Goal: Task Accomplishment & Management: Complete application form

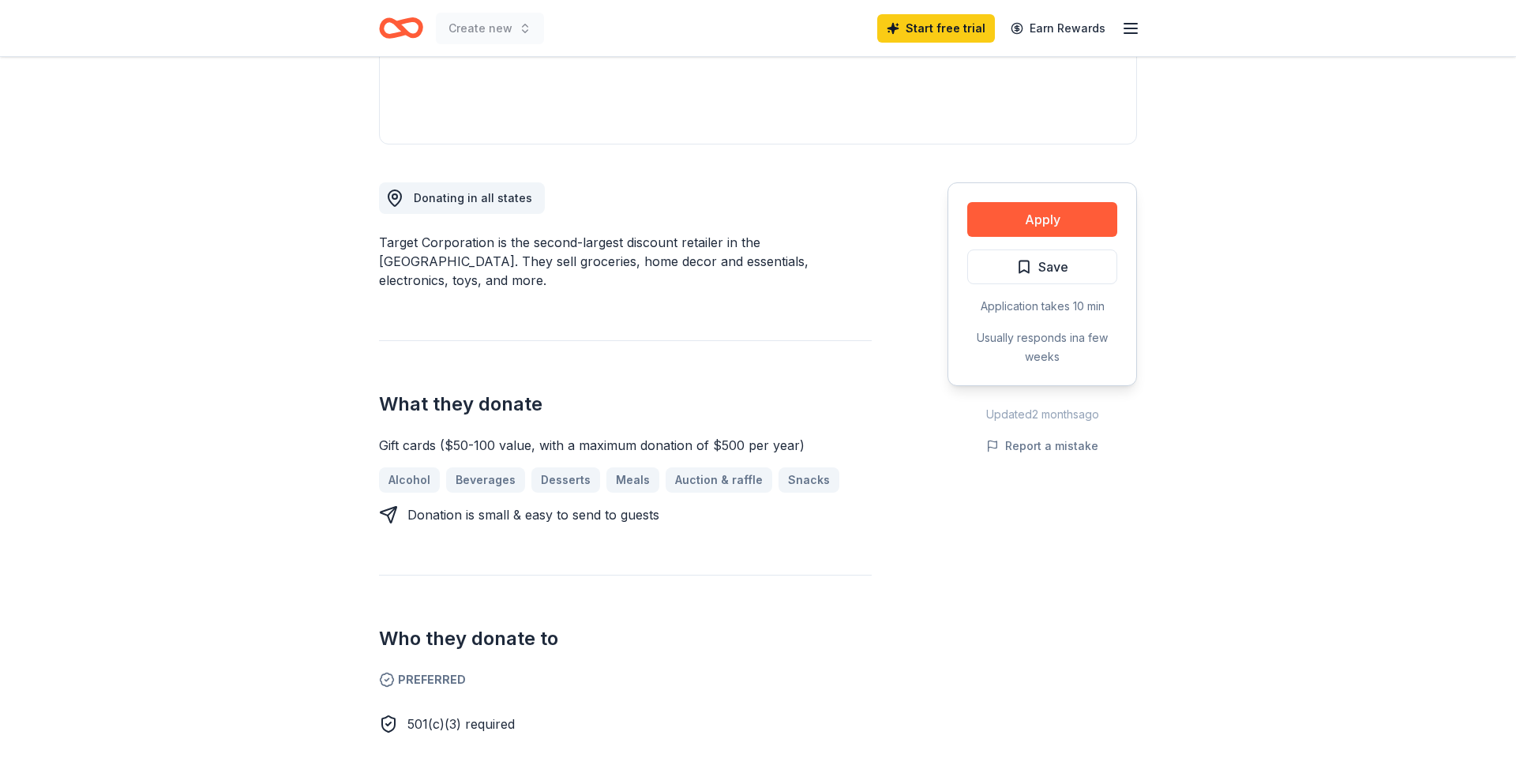
scroll to position [32, 0]
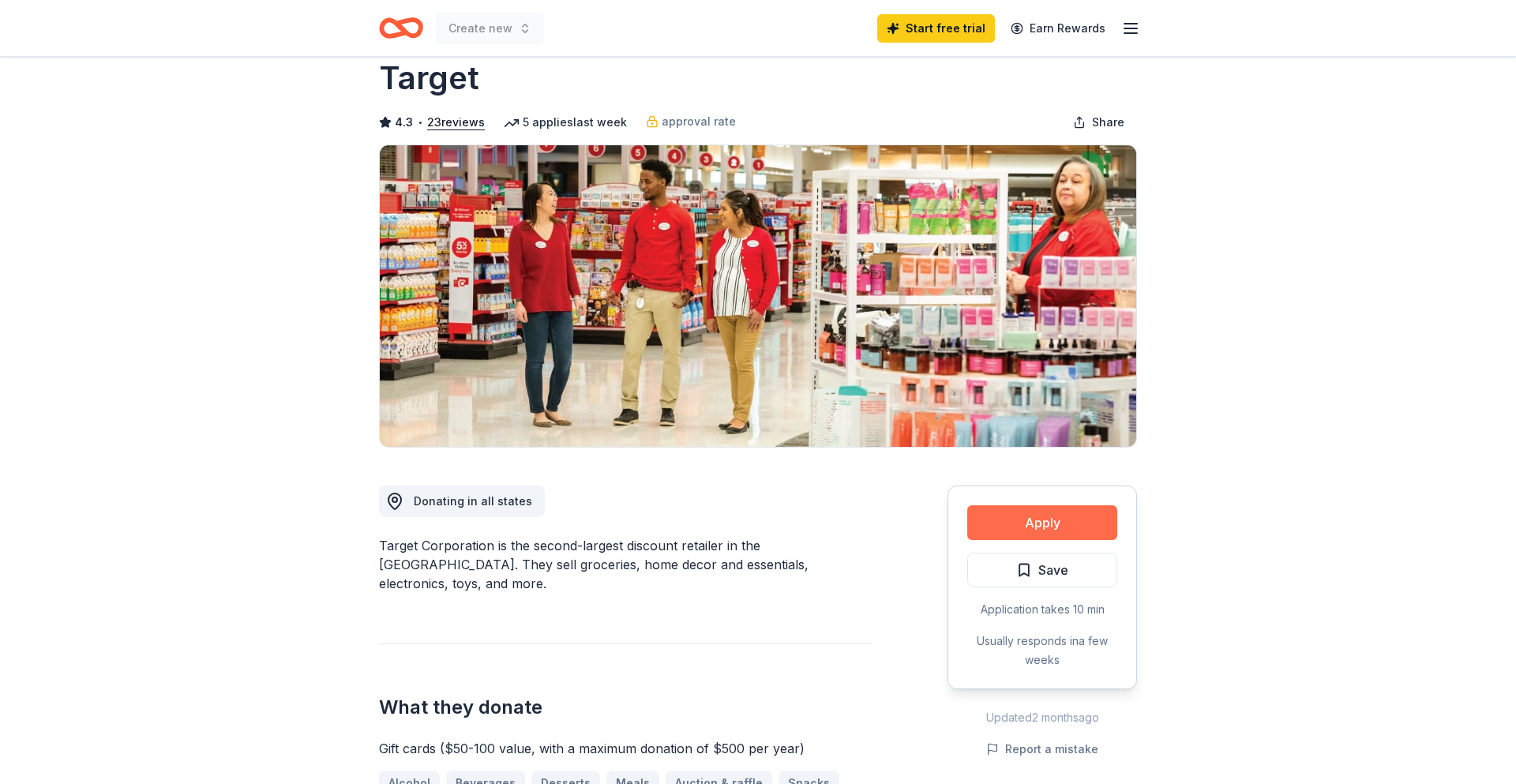
click at [1019, 532] on button "Apply" at bounding box center [1042, 522] width 150 height 35
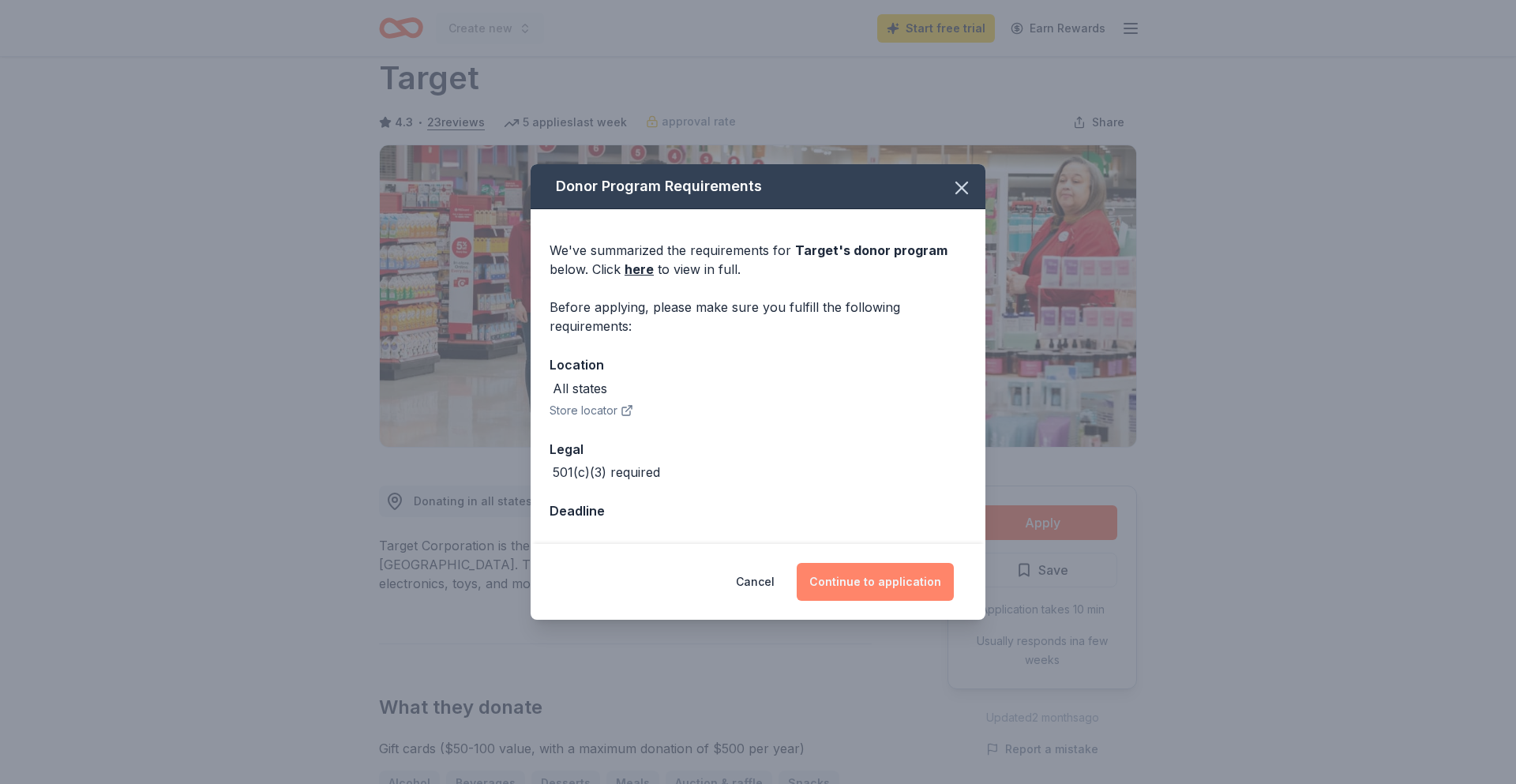
click at [905, 589] on button "Continue to application" at bounding box center [875, 582] width 157 height 38
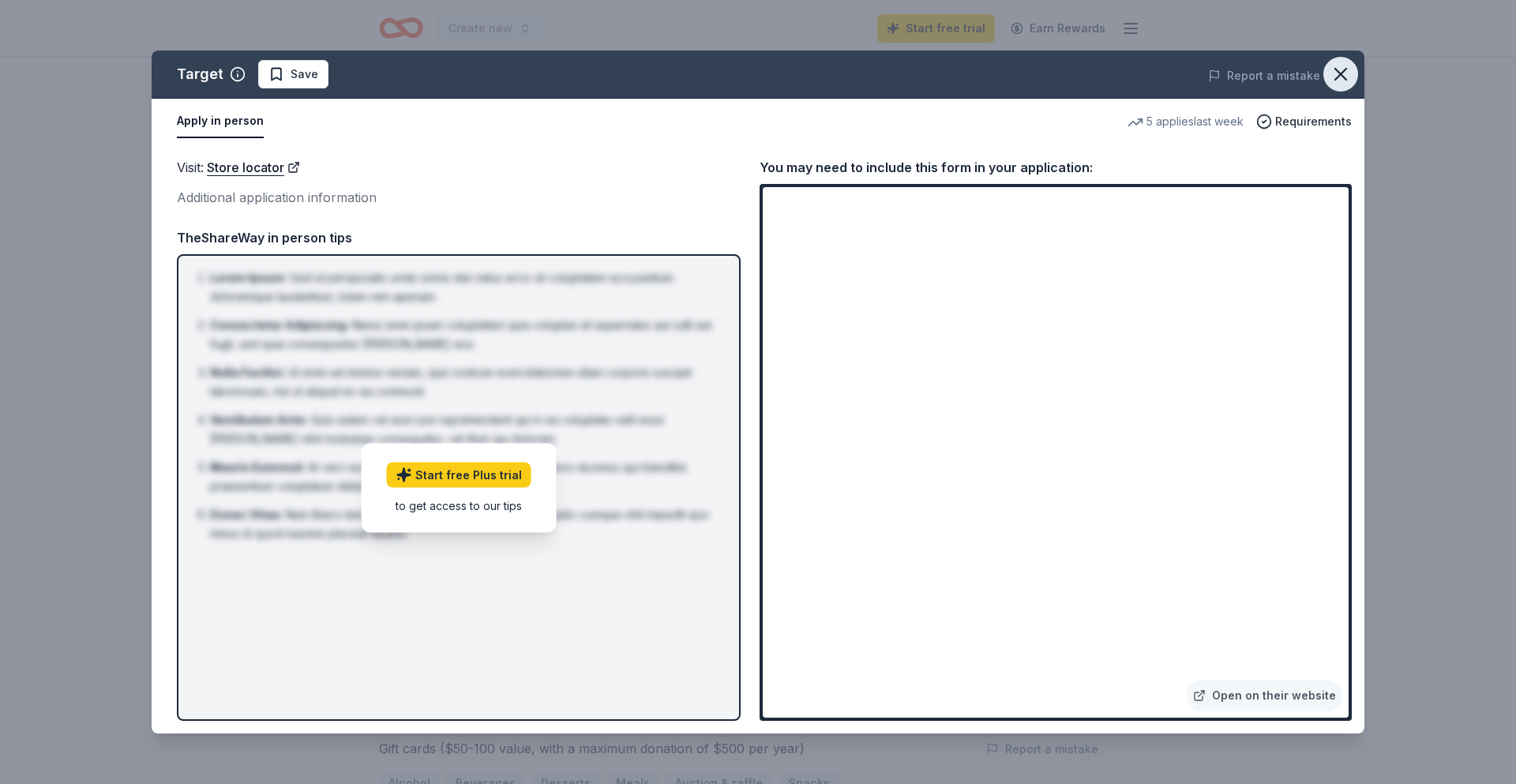
click at [1332, 75] on icon "button" at bounding box center [1341, 75] width 23 height 23
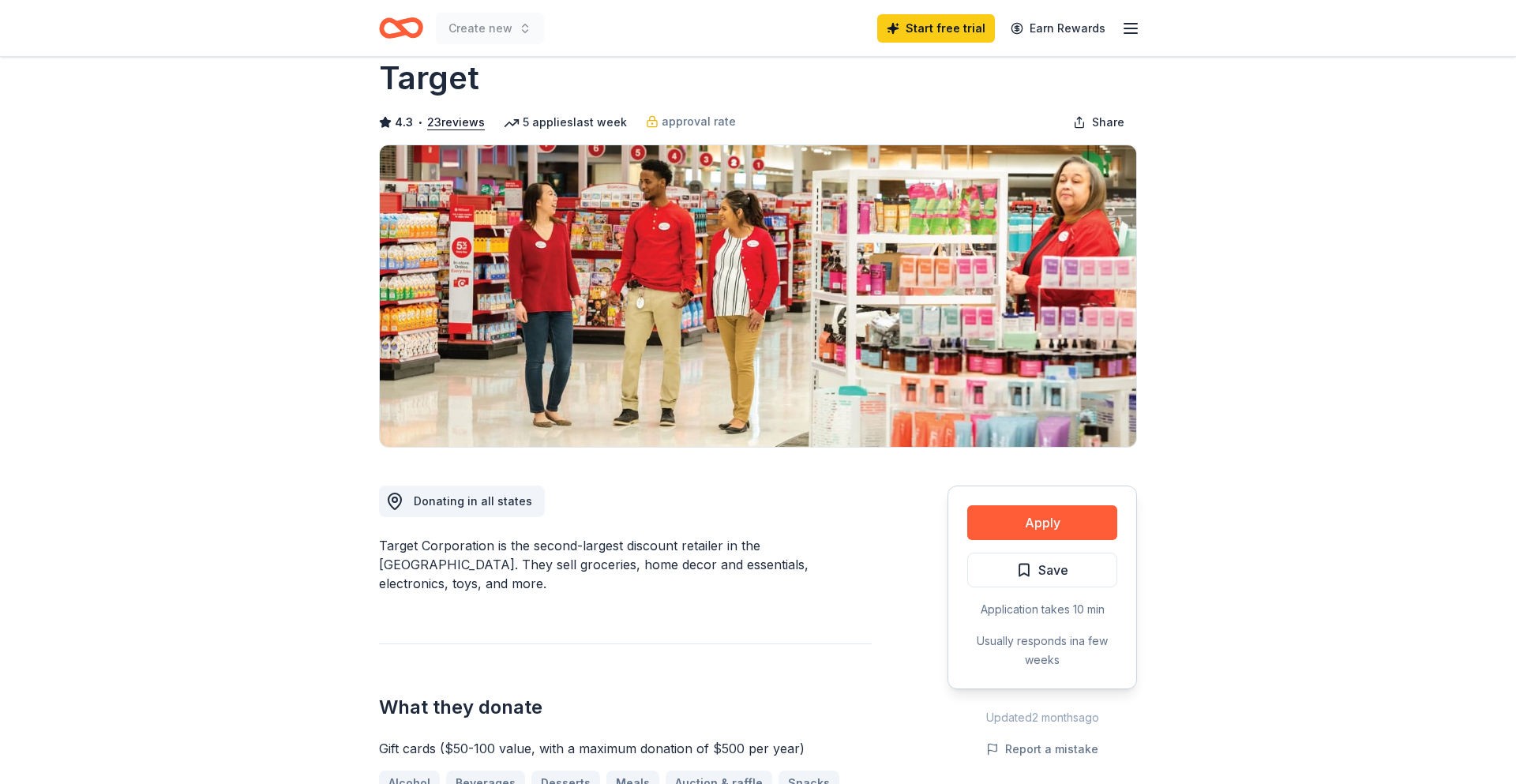
click at [404, 28] on icon "Home" at bounding box center [409, 28] width 24 height 16
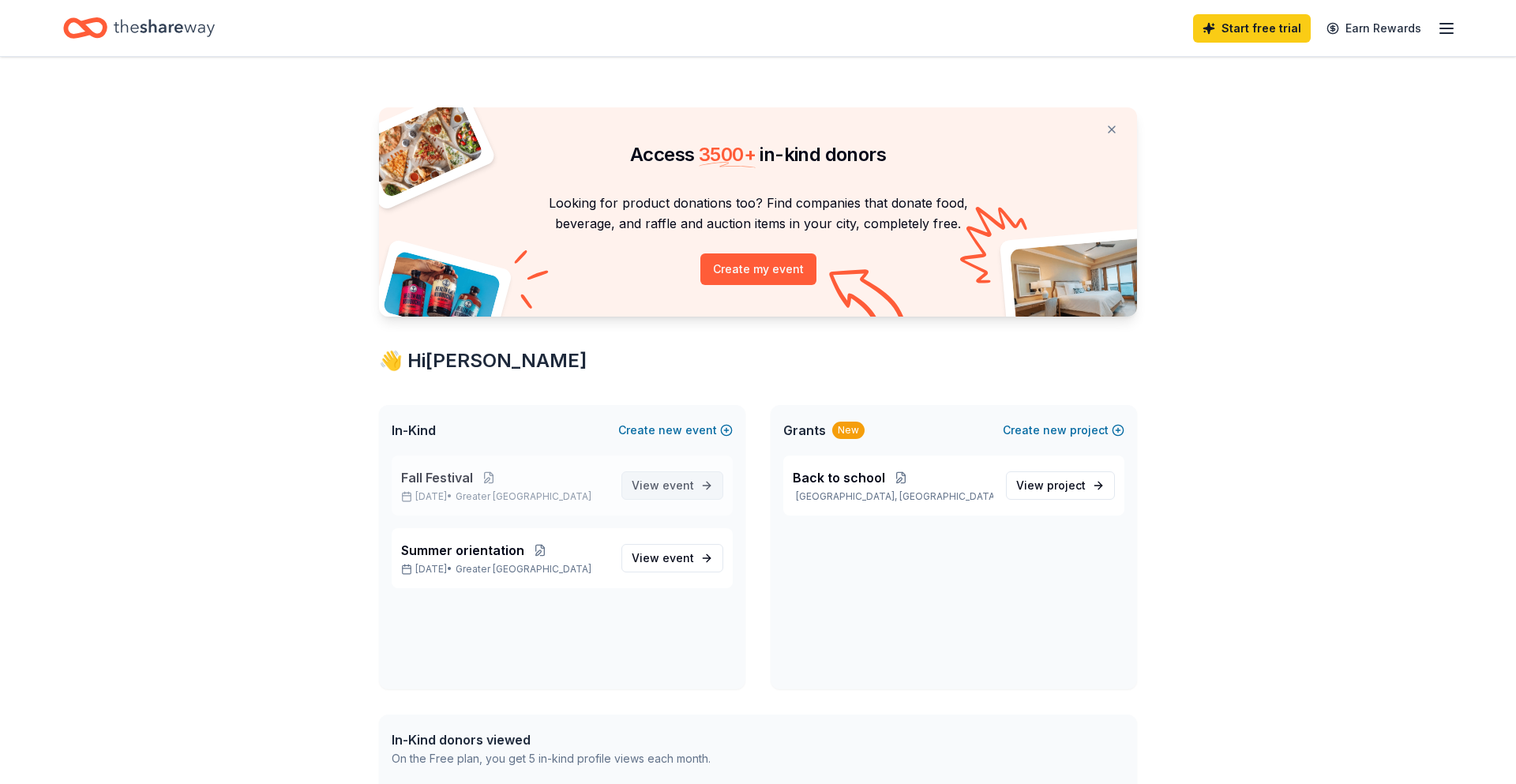
click at [666, 486] on span "event" at bounding box center [678, 484] width 31 height 13
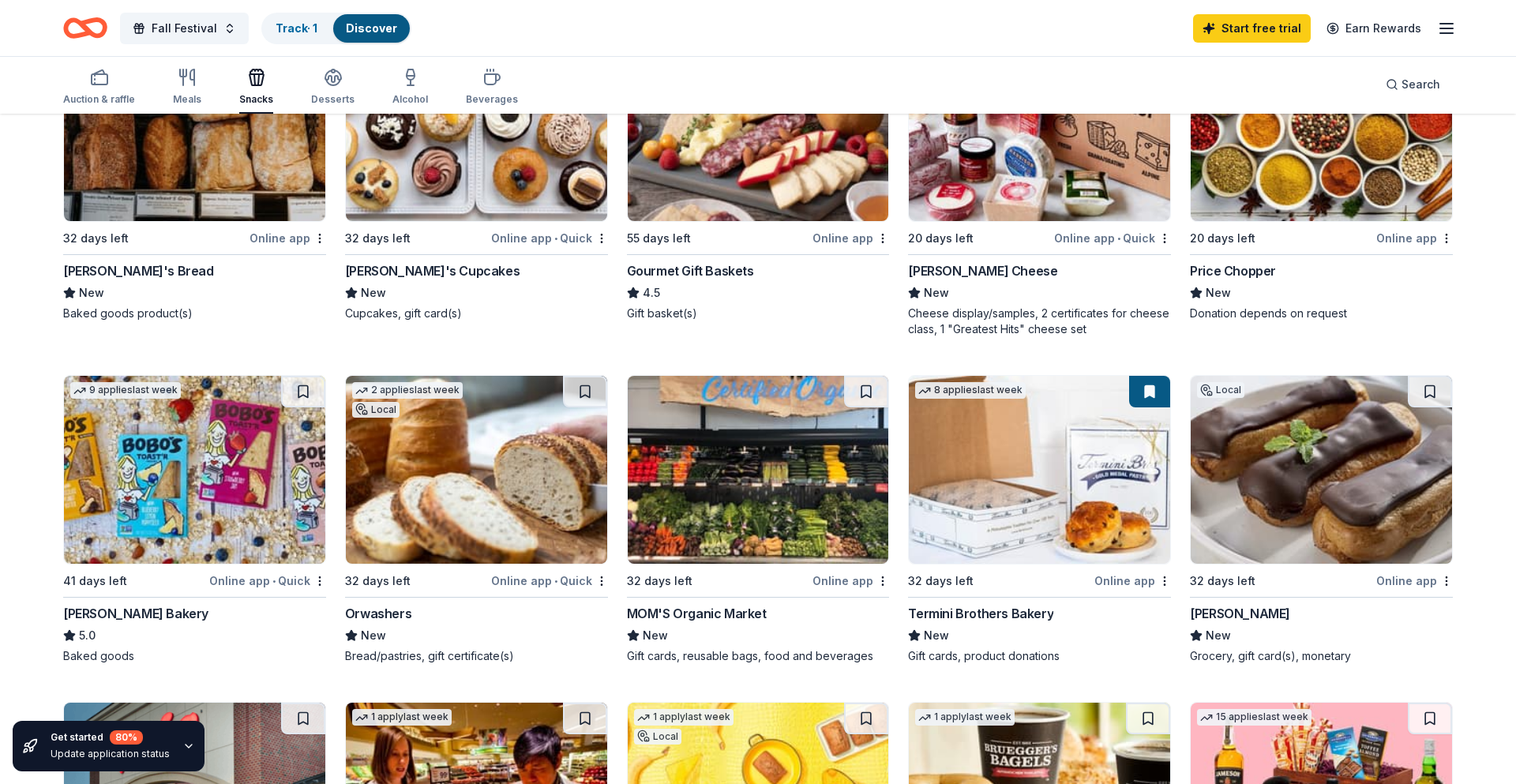
scroll to position [241, 0]
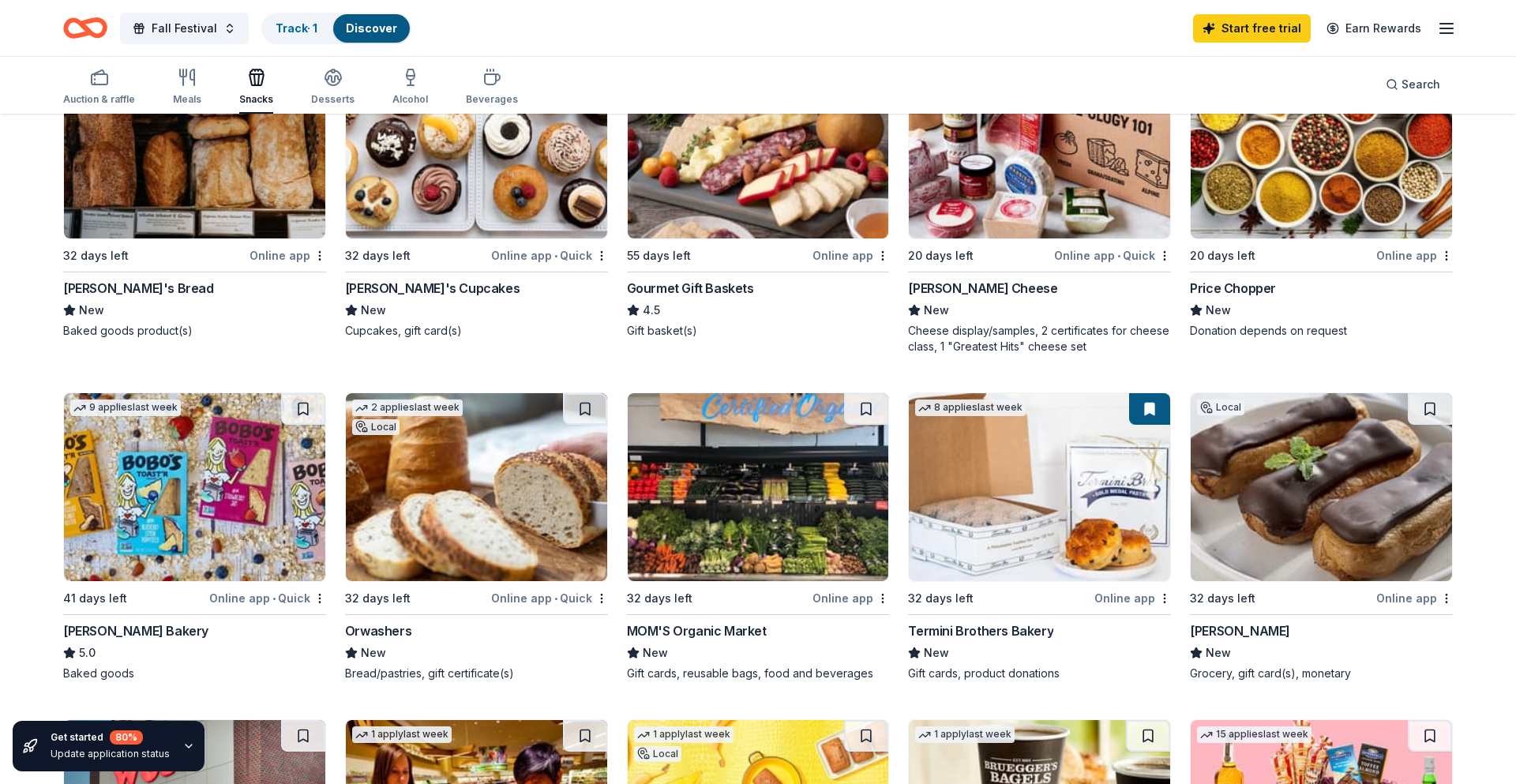
click at [968, 295] on div "Murray's Cheese" at bounding box center [982, 288] width 149 height 19
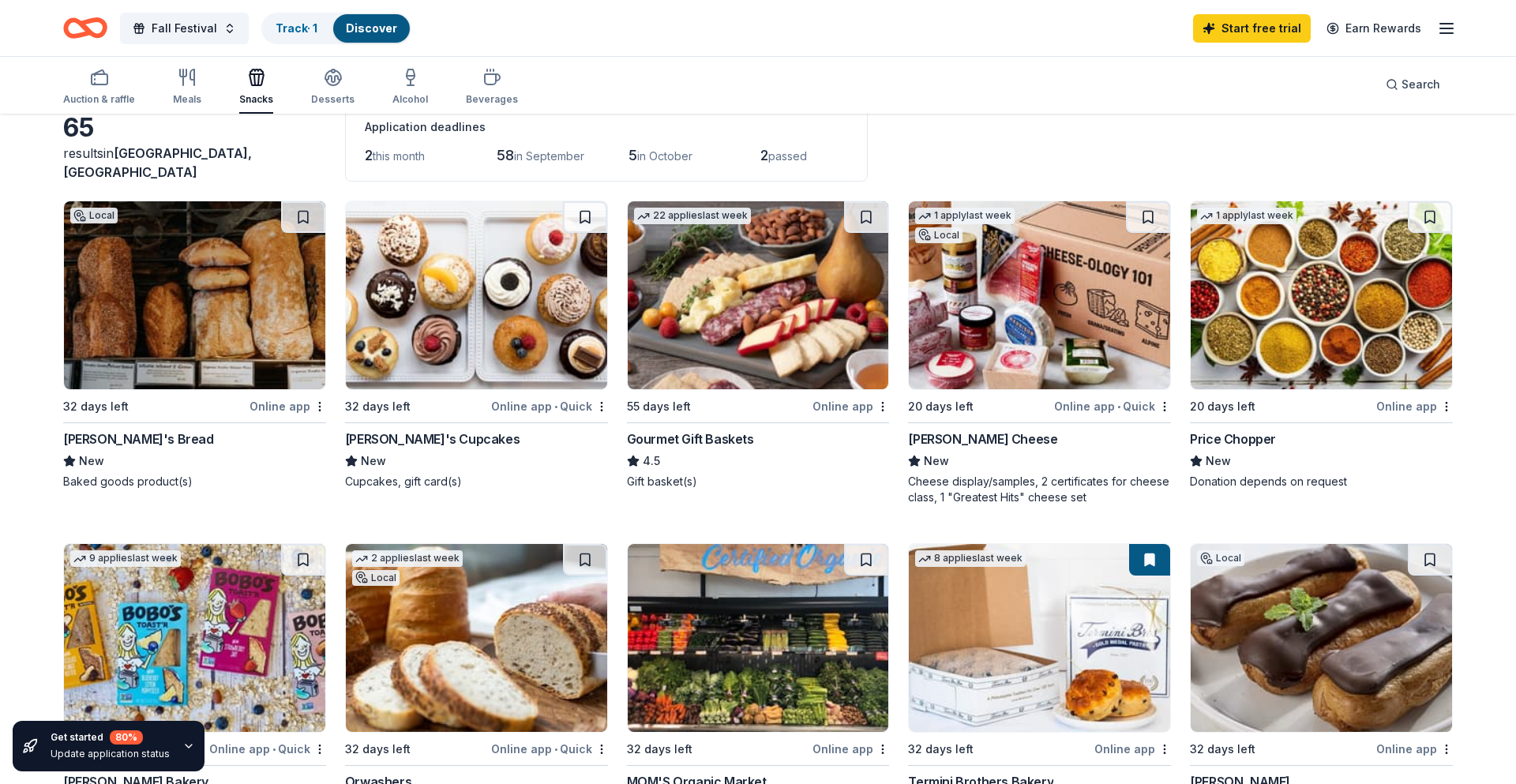
scroll to position [71, 0]
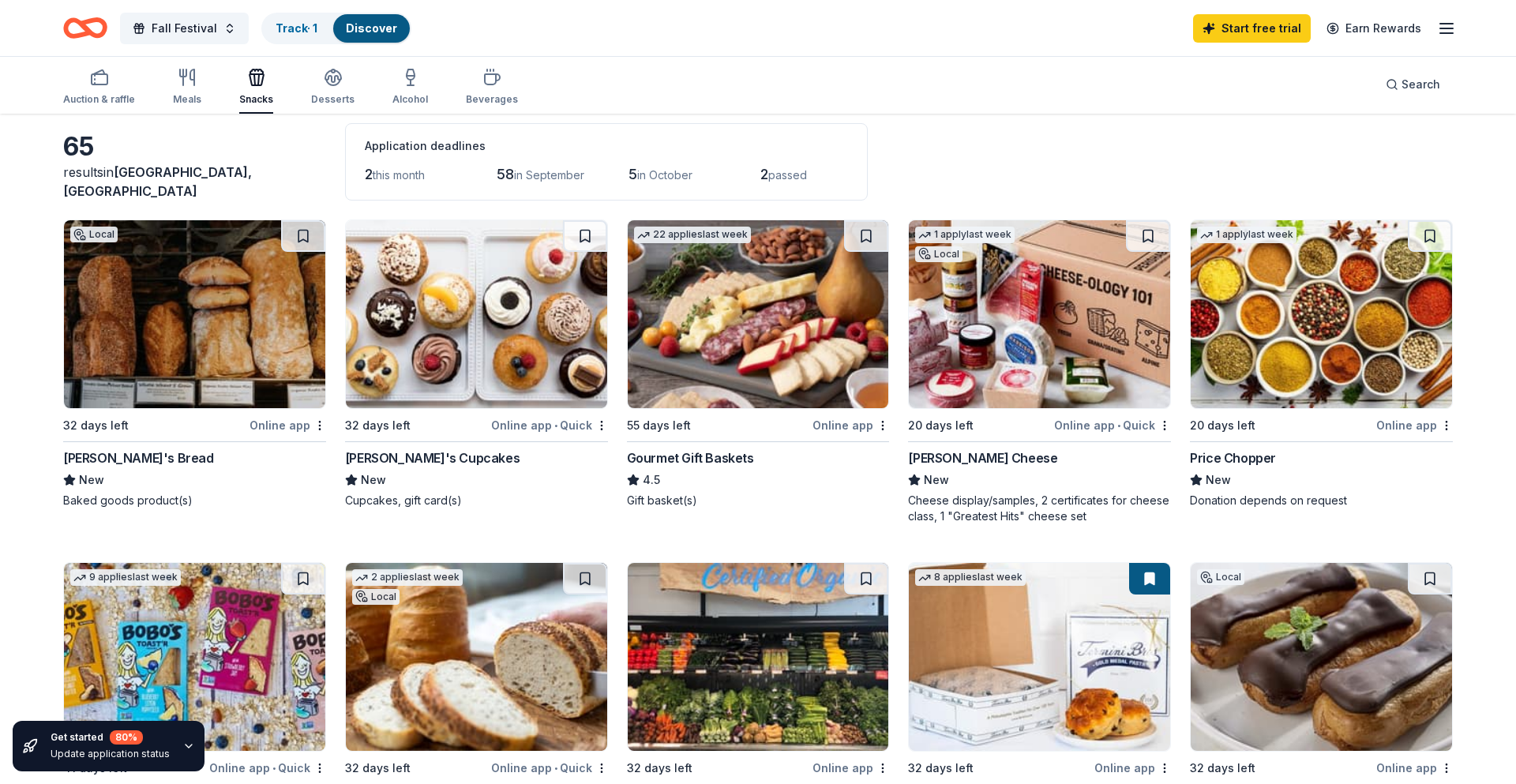
click at [116, 450] on div "Amy's Bread" at bounding box center [139, 458] width 151 height 19
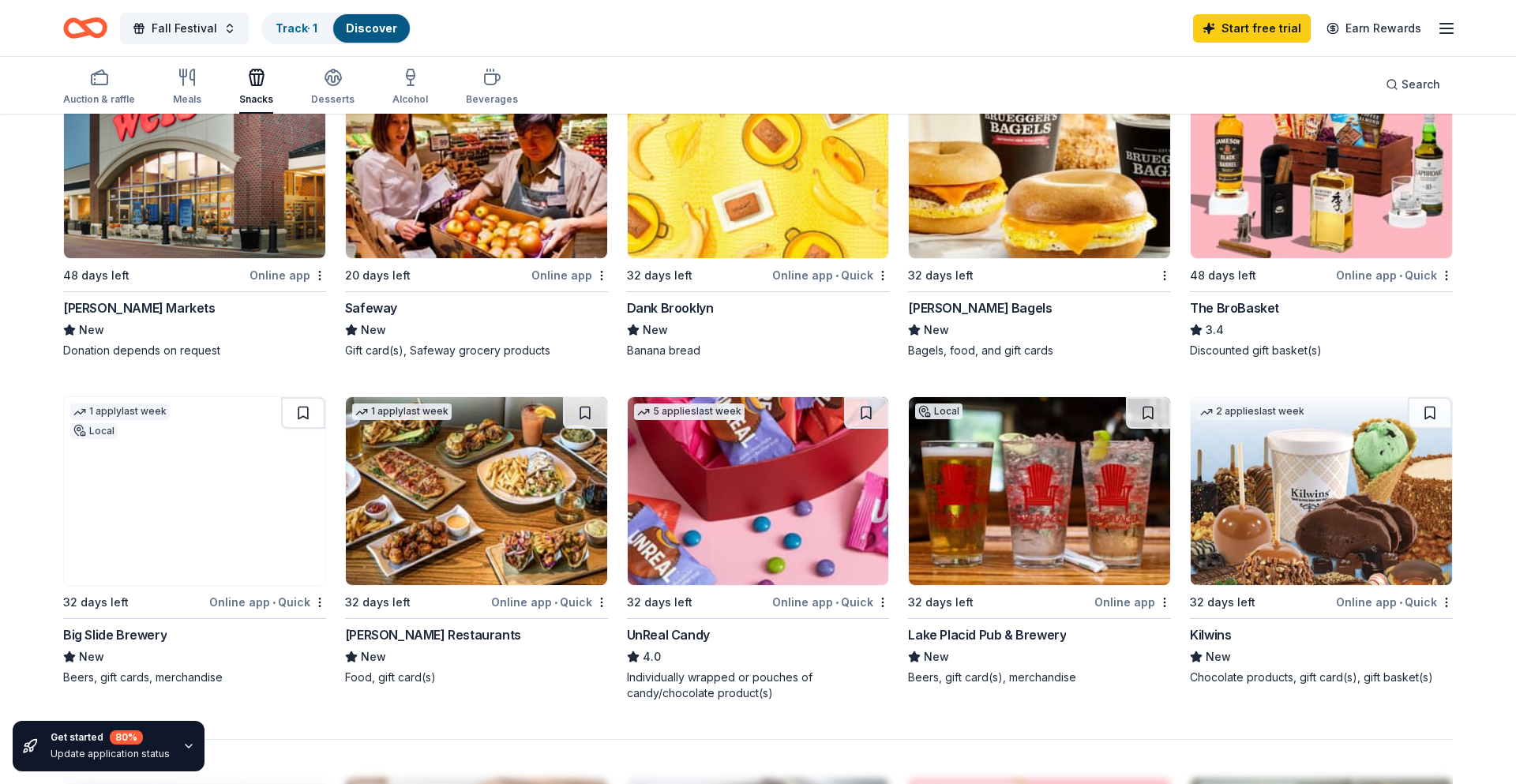
scroll to position [725, 0]
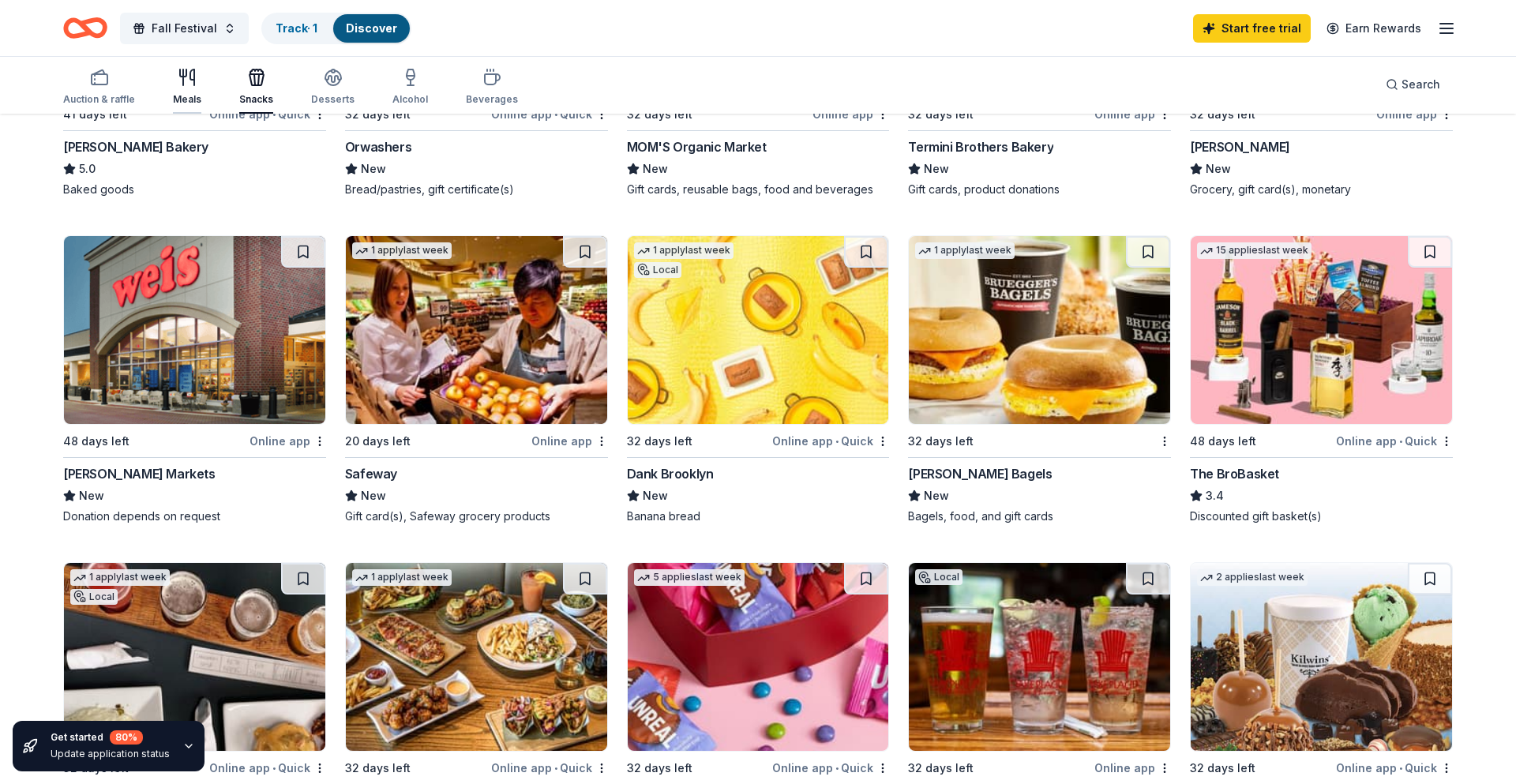
click at [188, 81] on icon "button" at bounding box center [187, 77] width 19 height 19
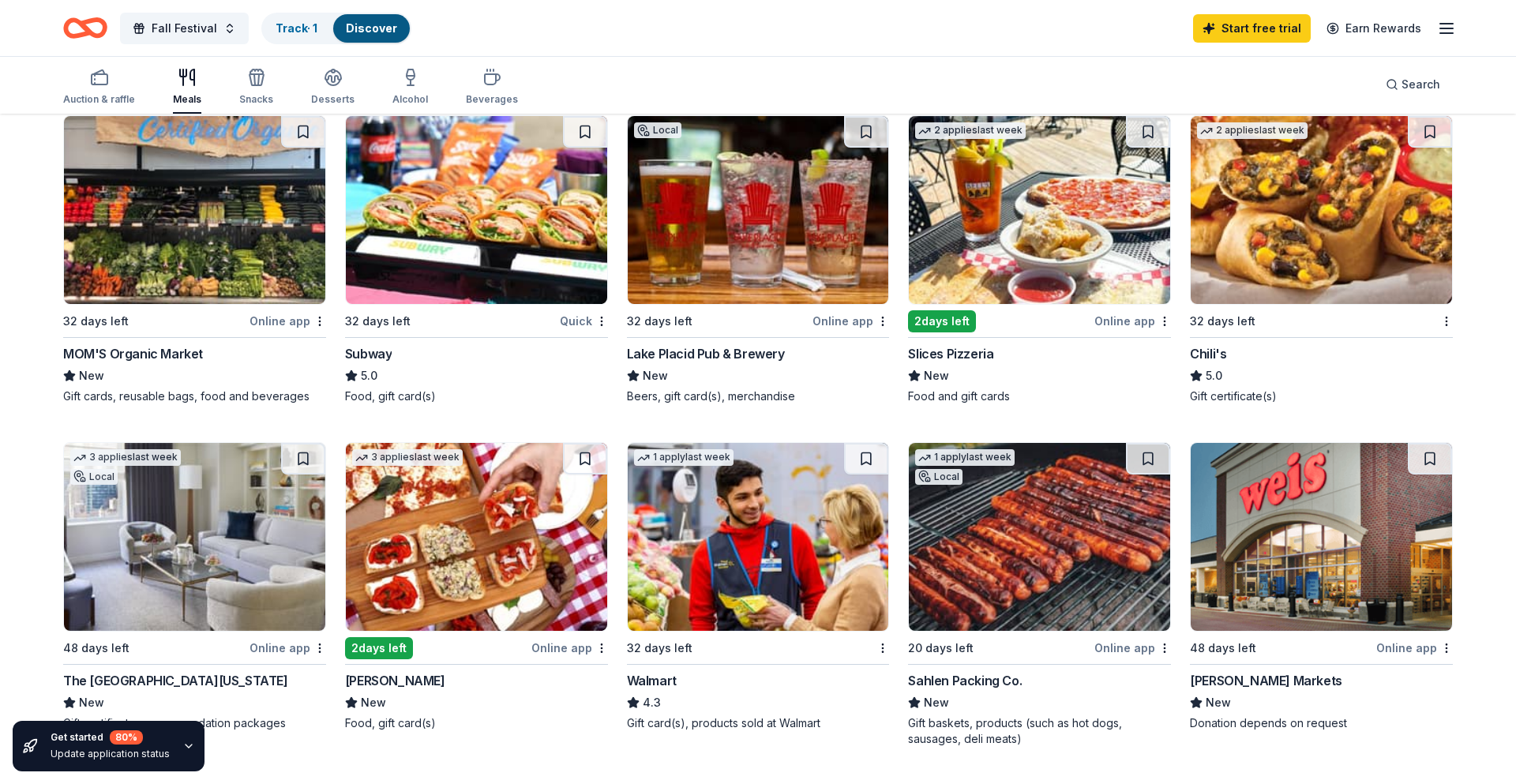
scroll to position [864, 0]
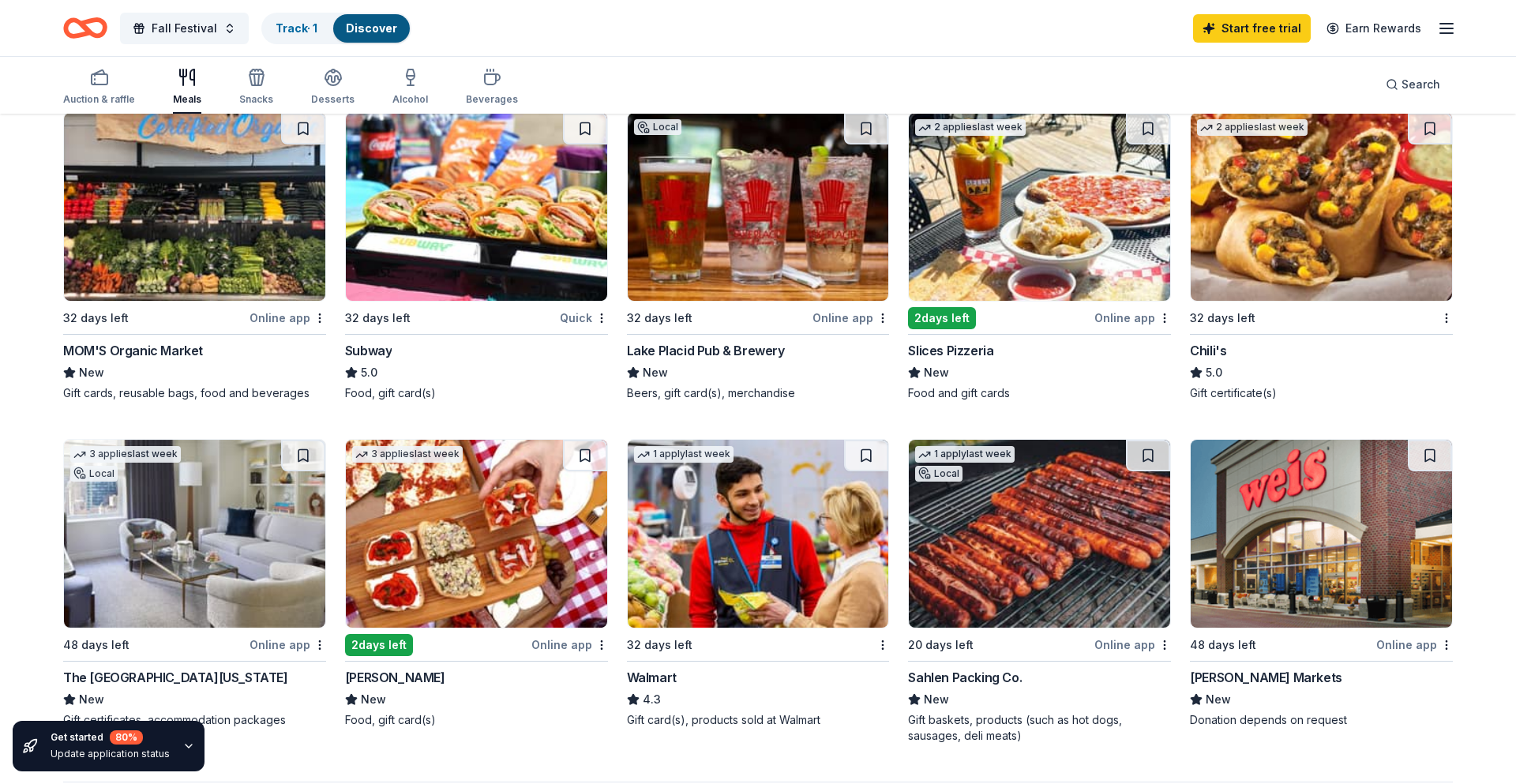
click at [1273, 282] on img at bounding box center [1322, 206] width 262 height 188
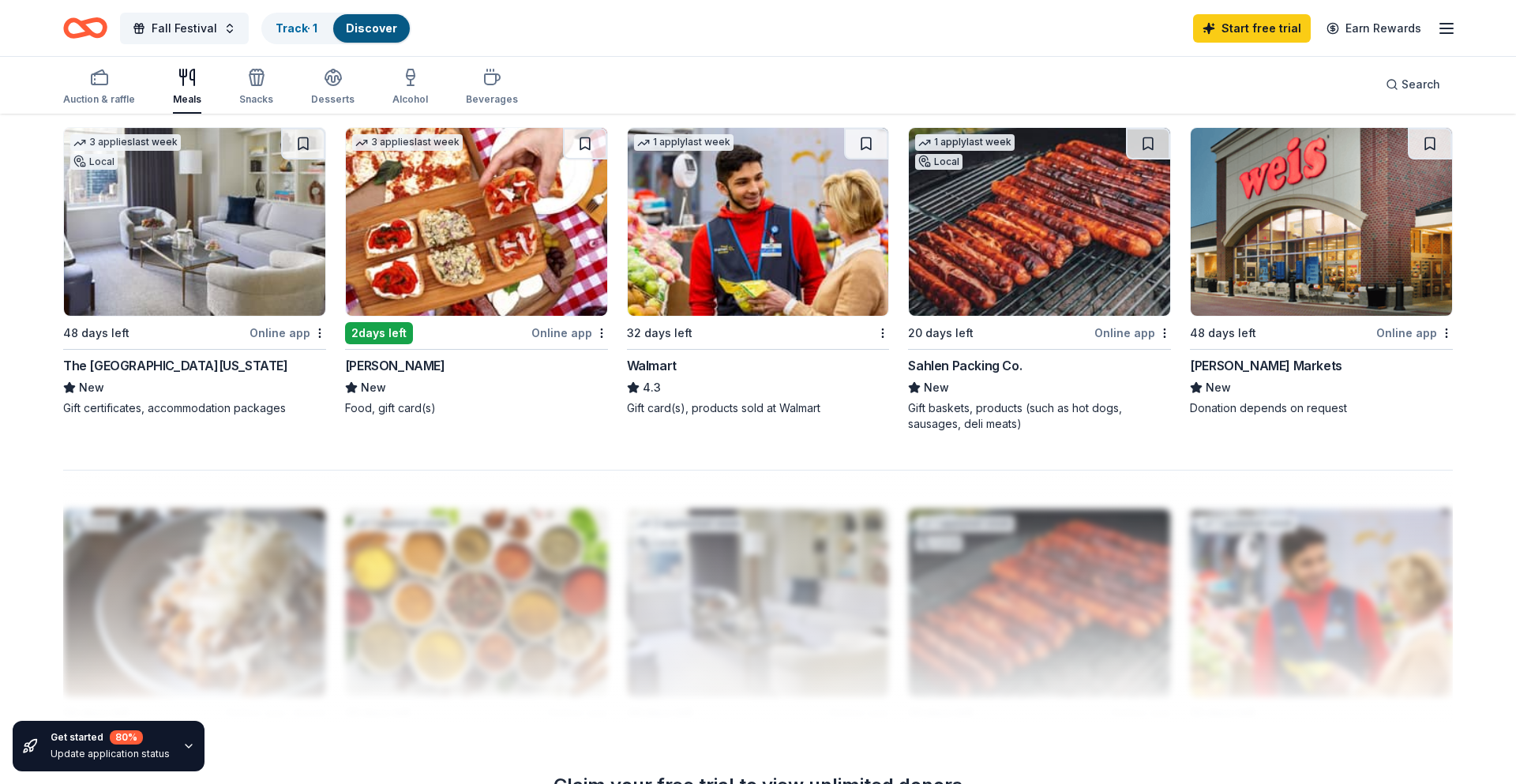
scroll to position [1214, 0]
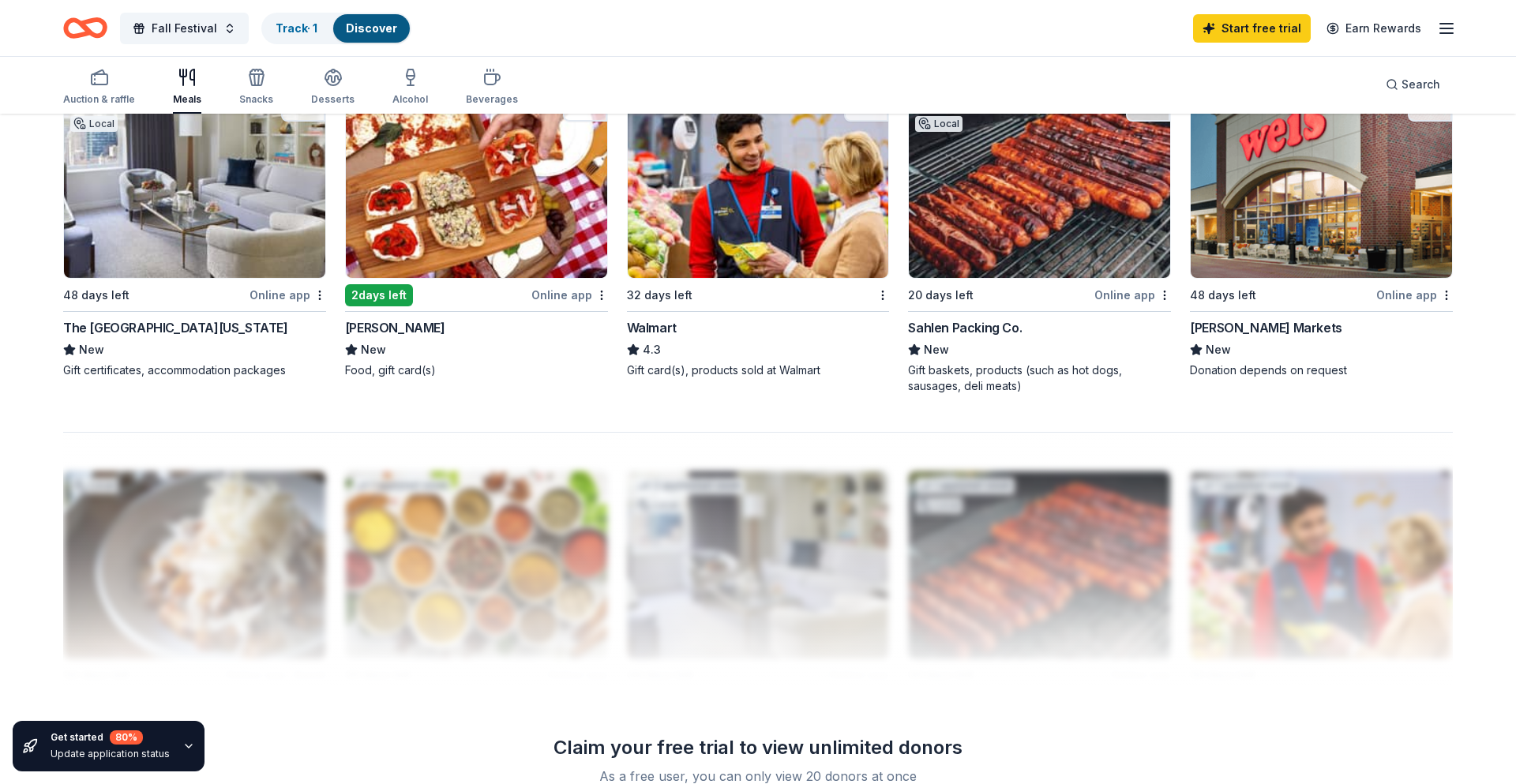
click at [100, 288] on div "48 days left" at bounding box center [96, 295] width 67 height 19
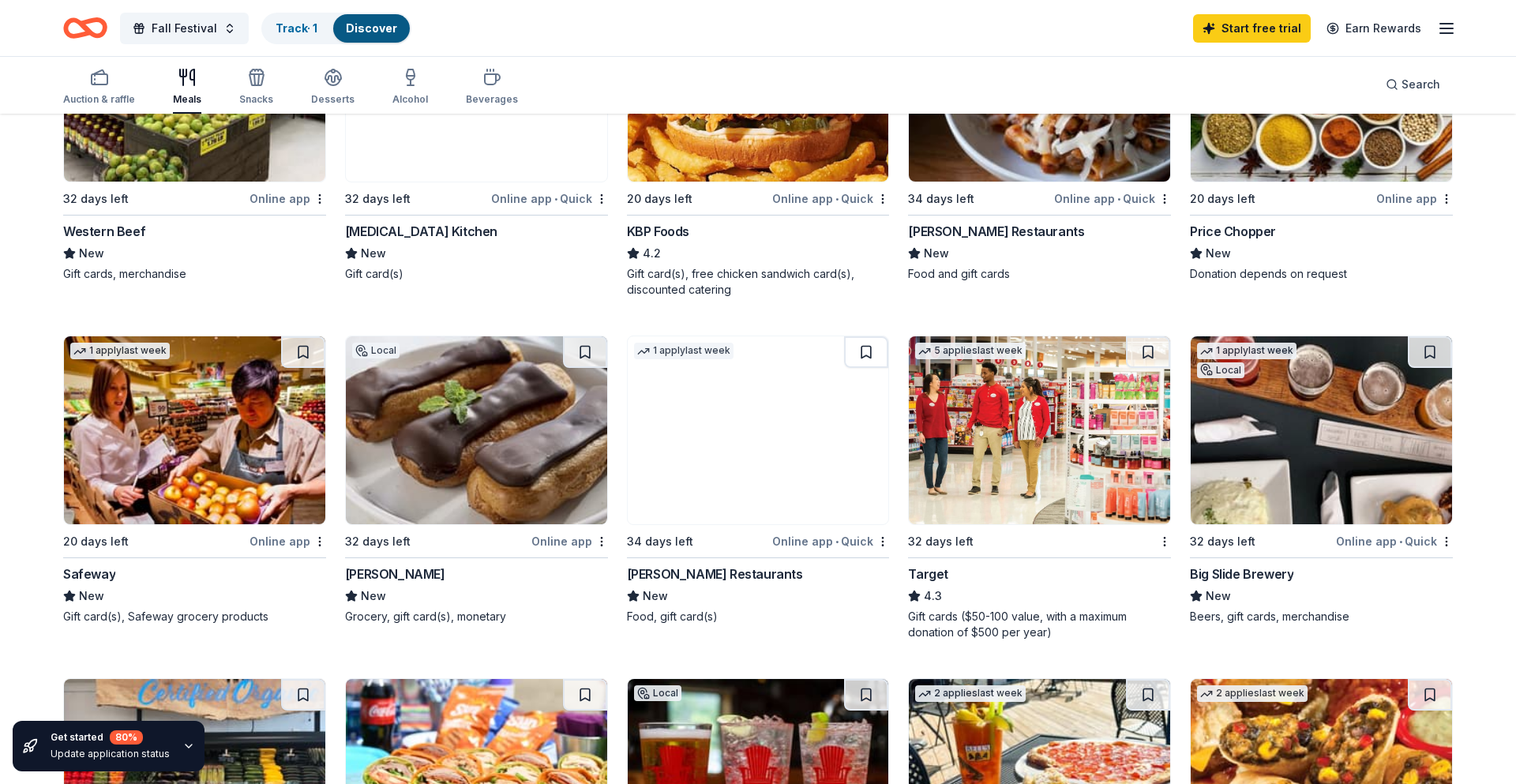
scroll to position [296, 0]
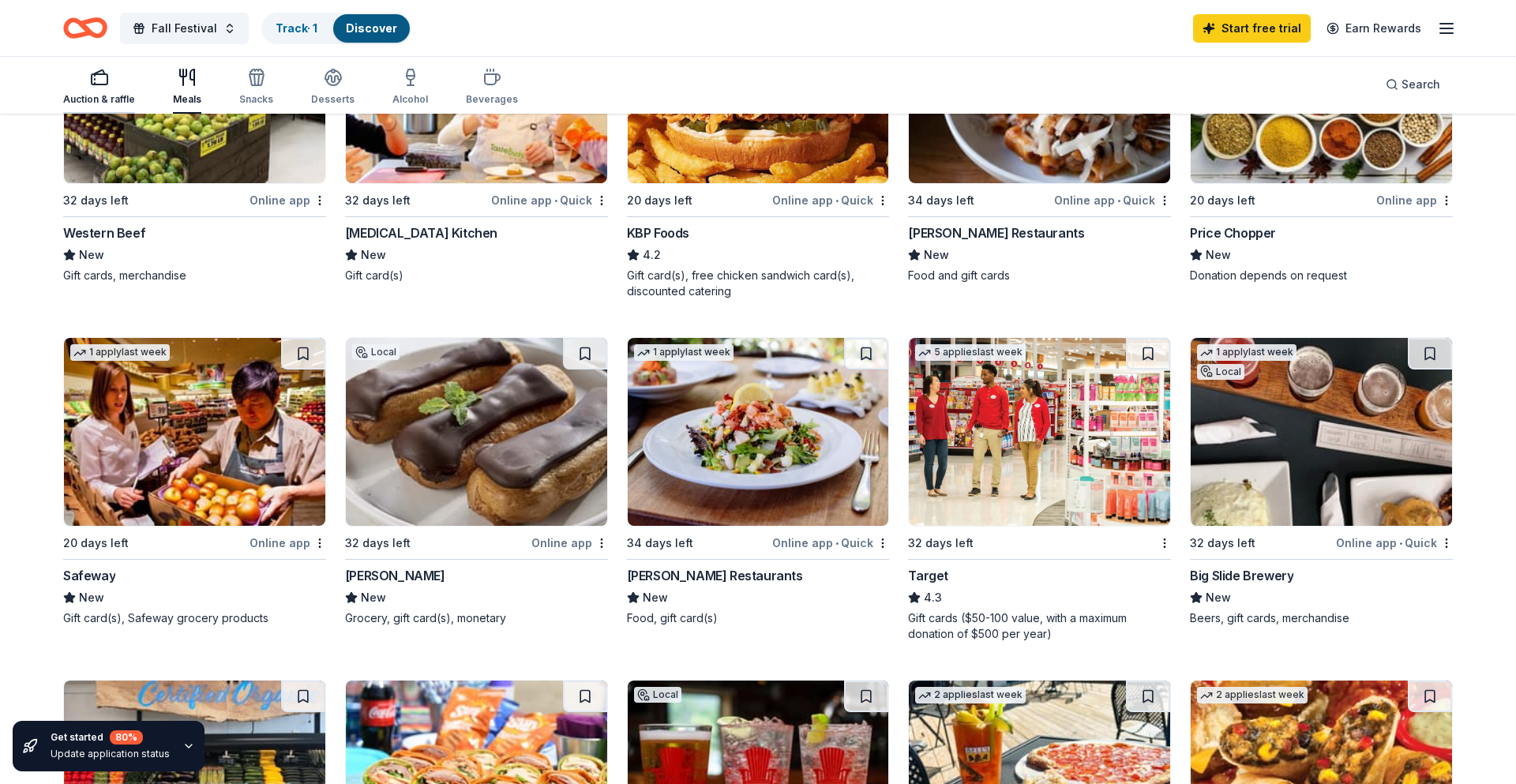
click at [108, 87] on div "Auction & raffle" at bounding box center [99, 87] width 72 height 38
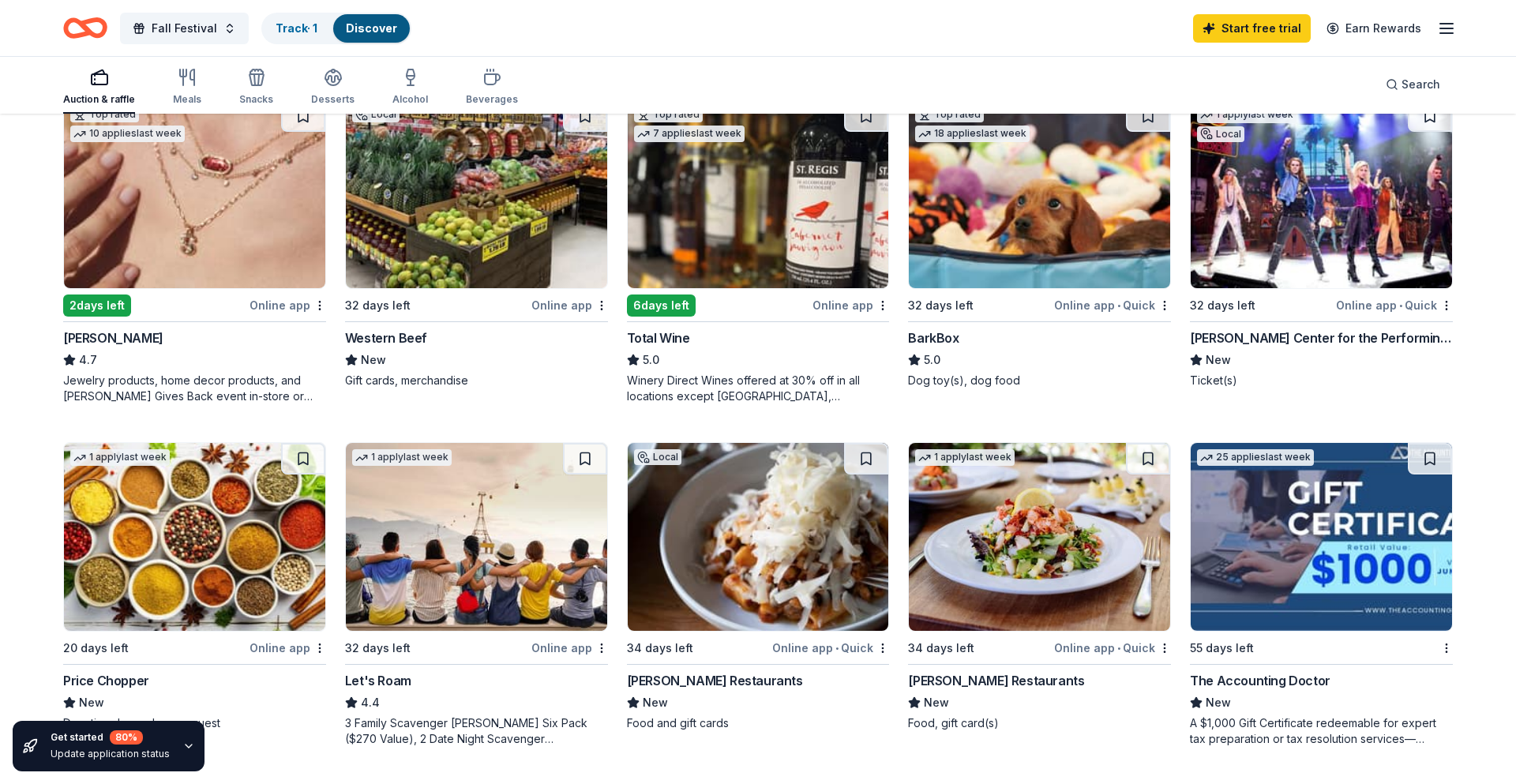
scroll to position [299, 0]
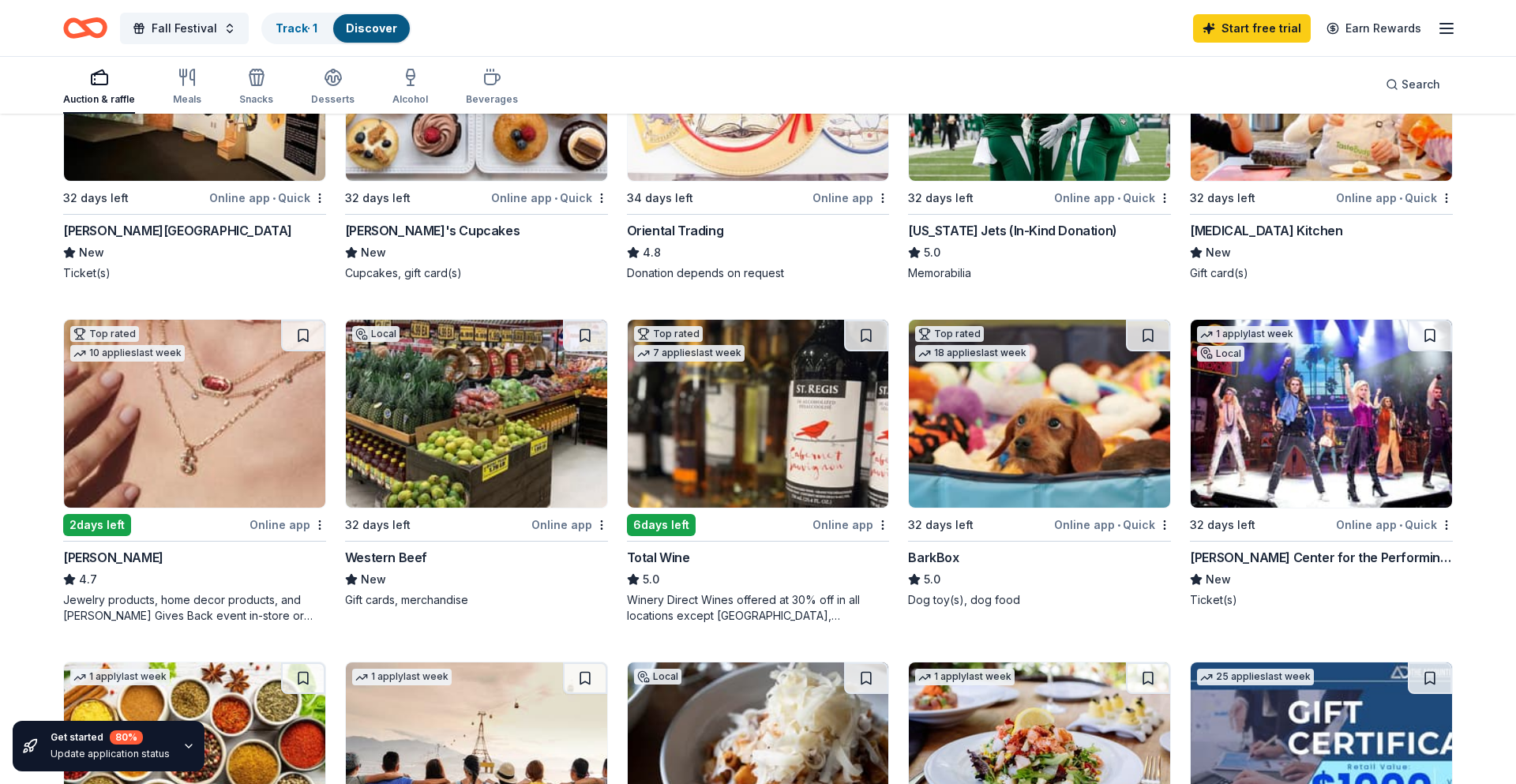
click at [161, 419] on img at bounding box center [195, 413] width 262 height 188
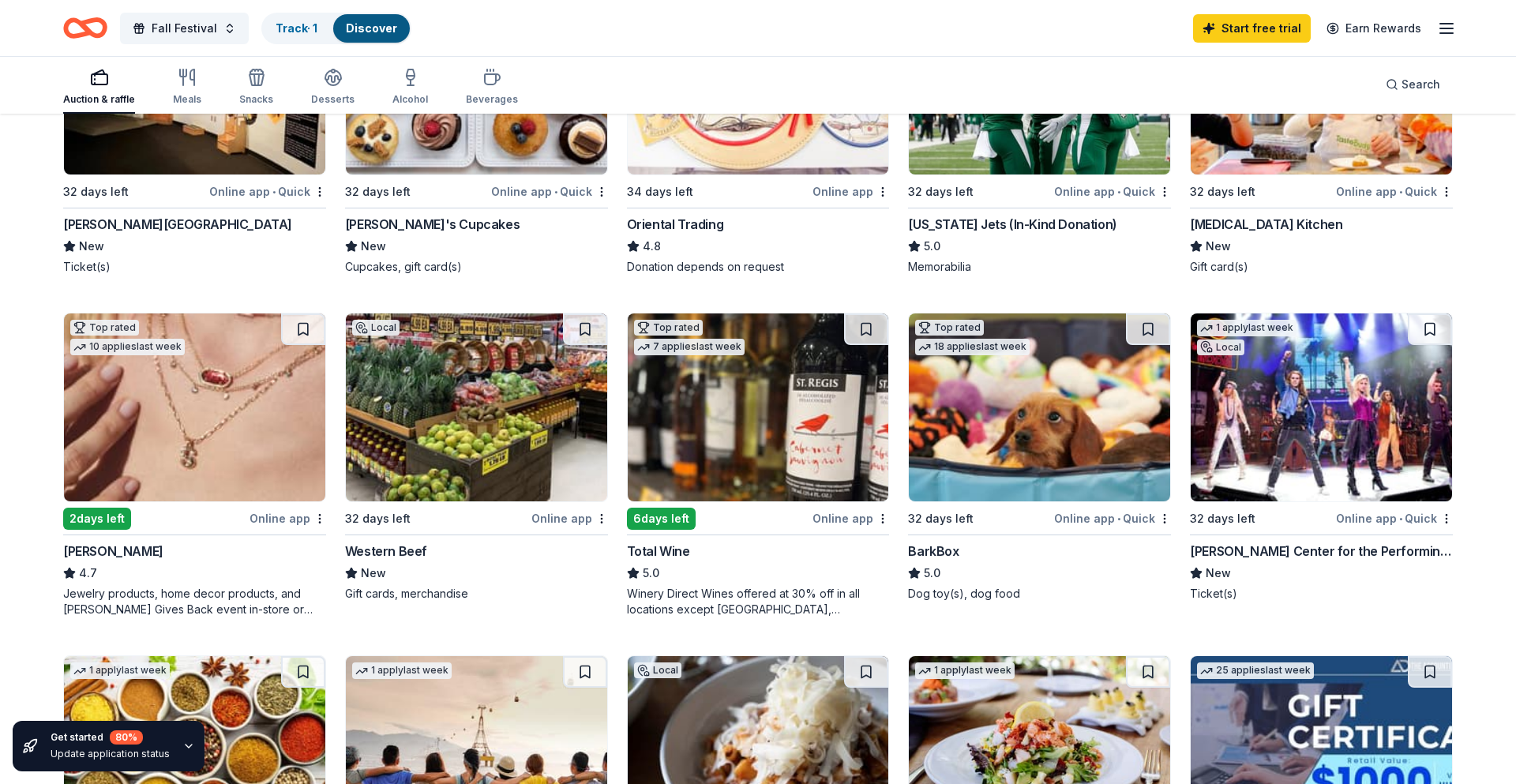
scroll to position [307, 0]
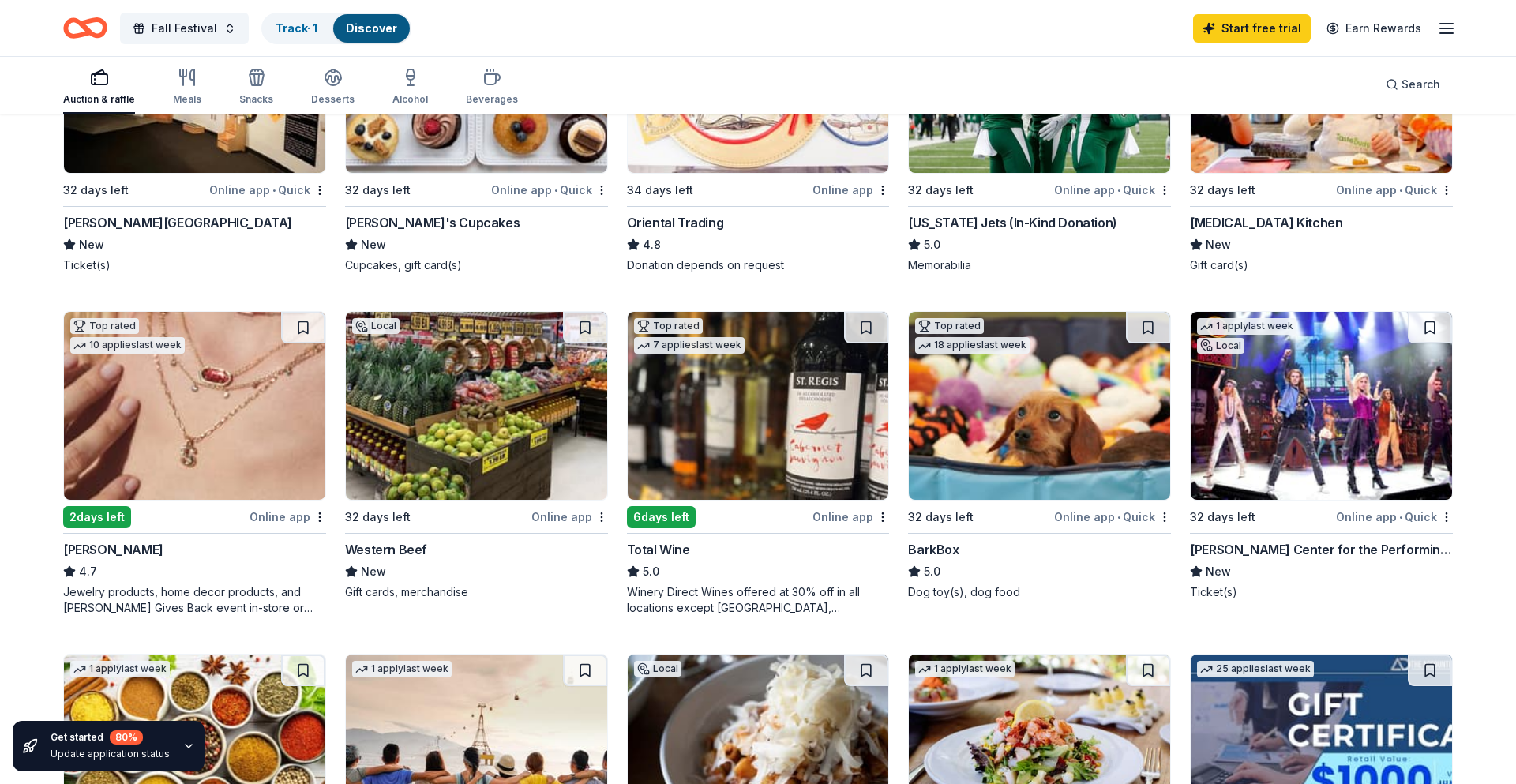
click at [444, 450] on img at bounding box center [476, 405] width 262 height 188
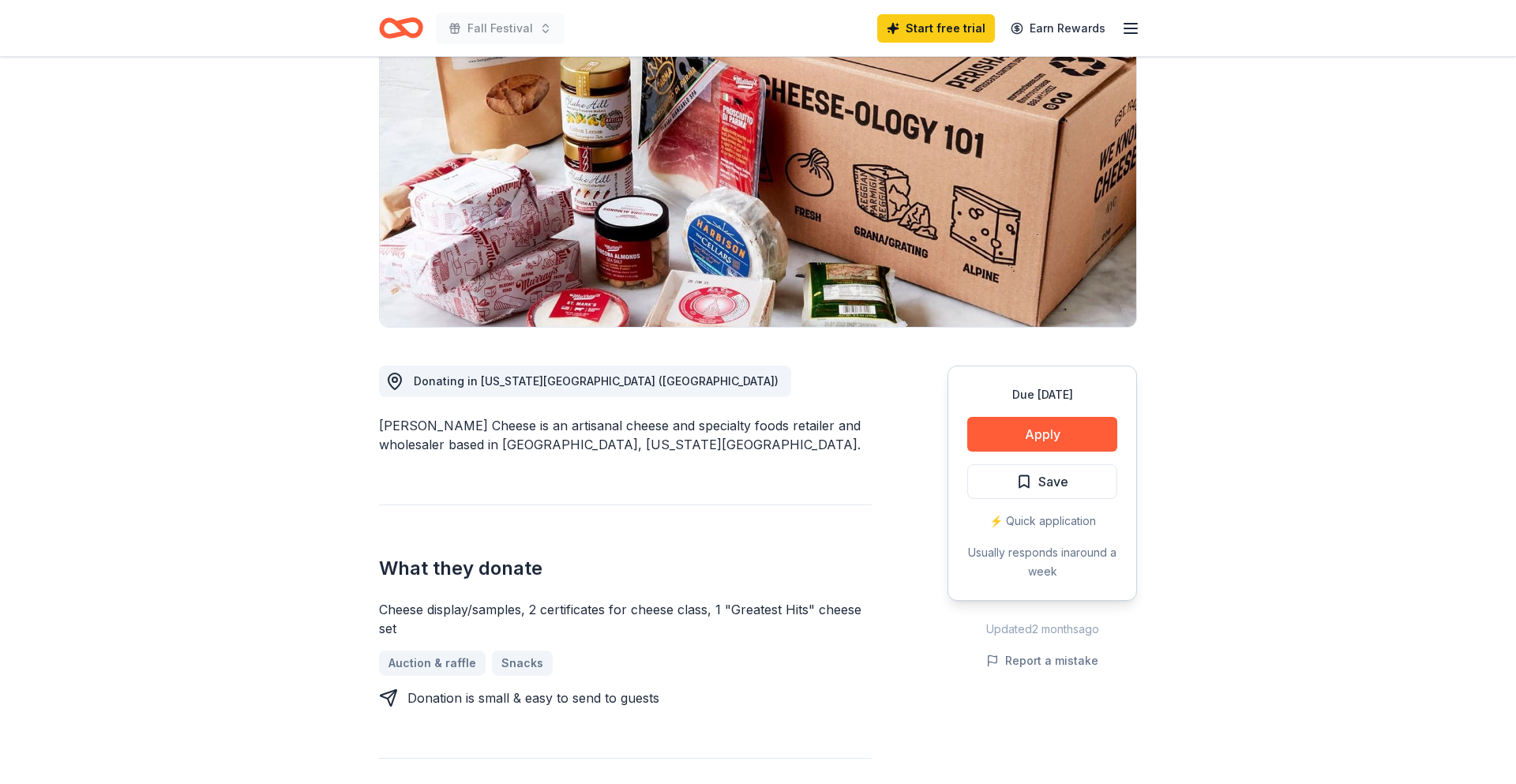
scroll to position [180, 0]
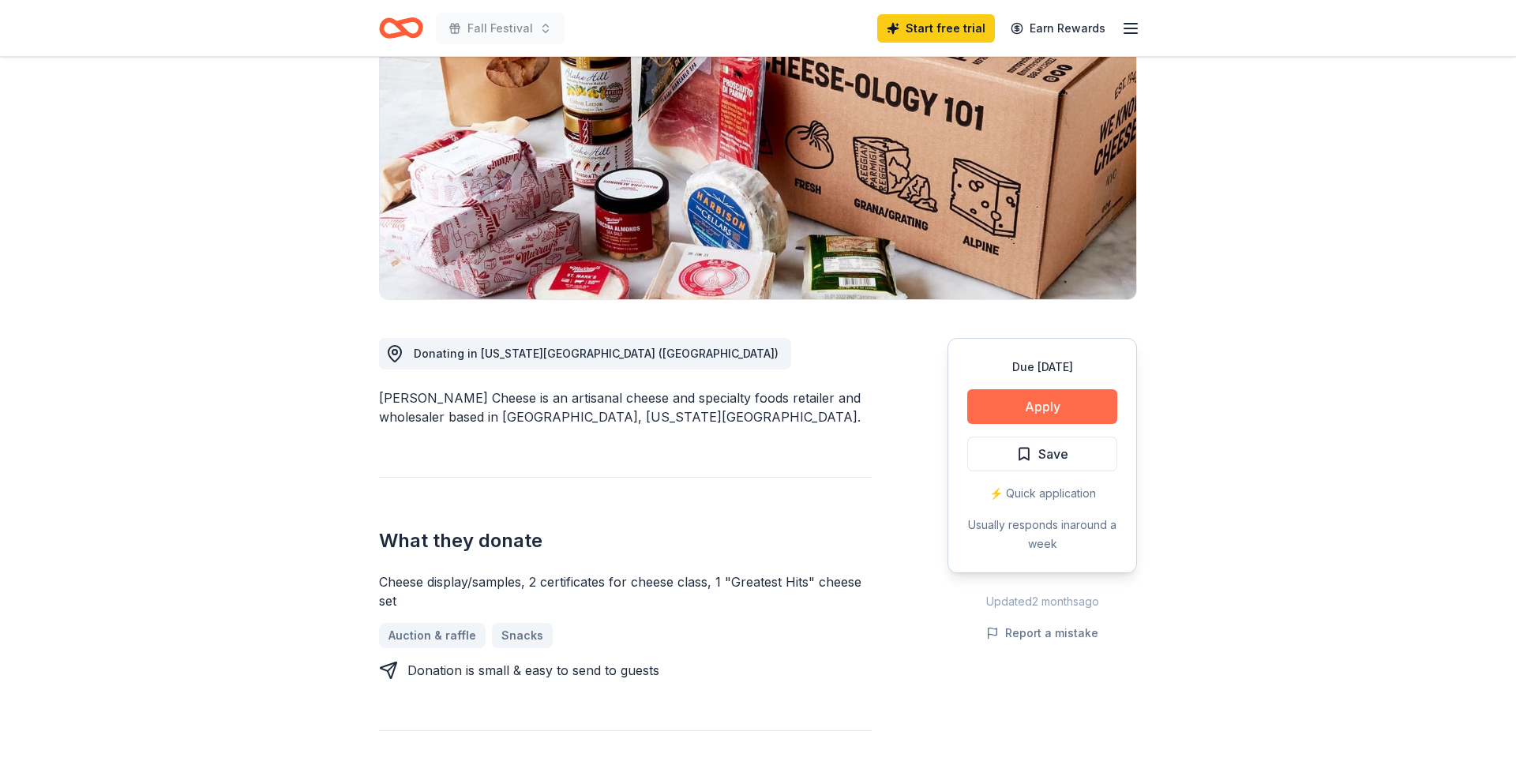
click at [994, 410] on button "Apply" at bounding box center [1042, 406] width 150 height 35
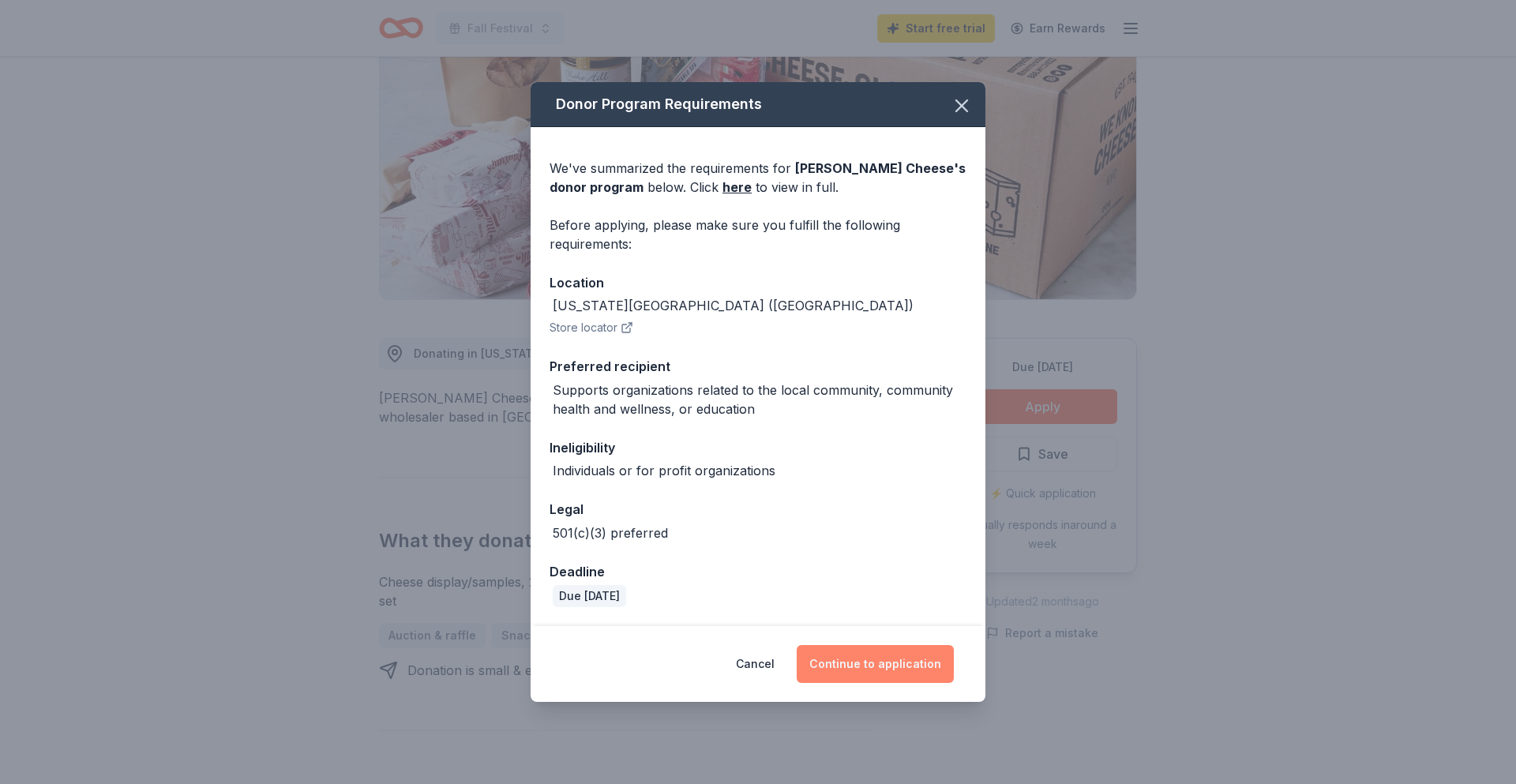
click at [901, 666] on button "Continue to application" at bounding box center [875, 664] width 157 height 38
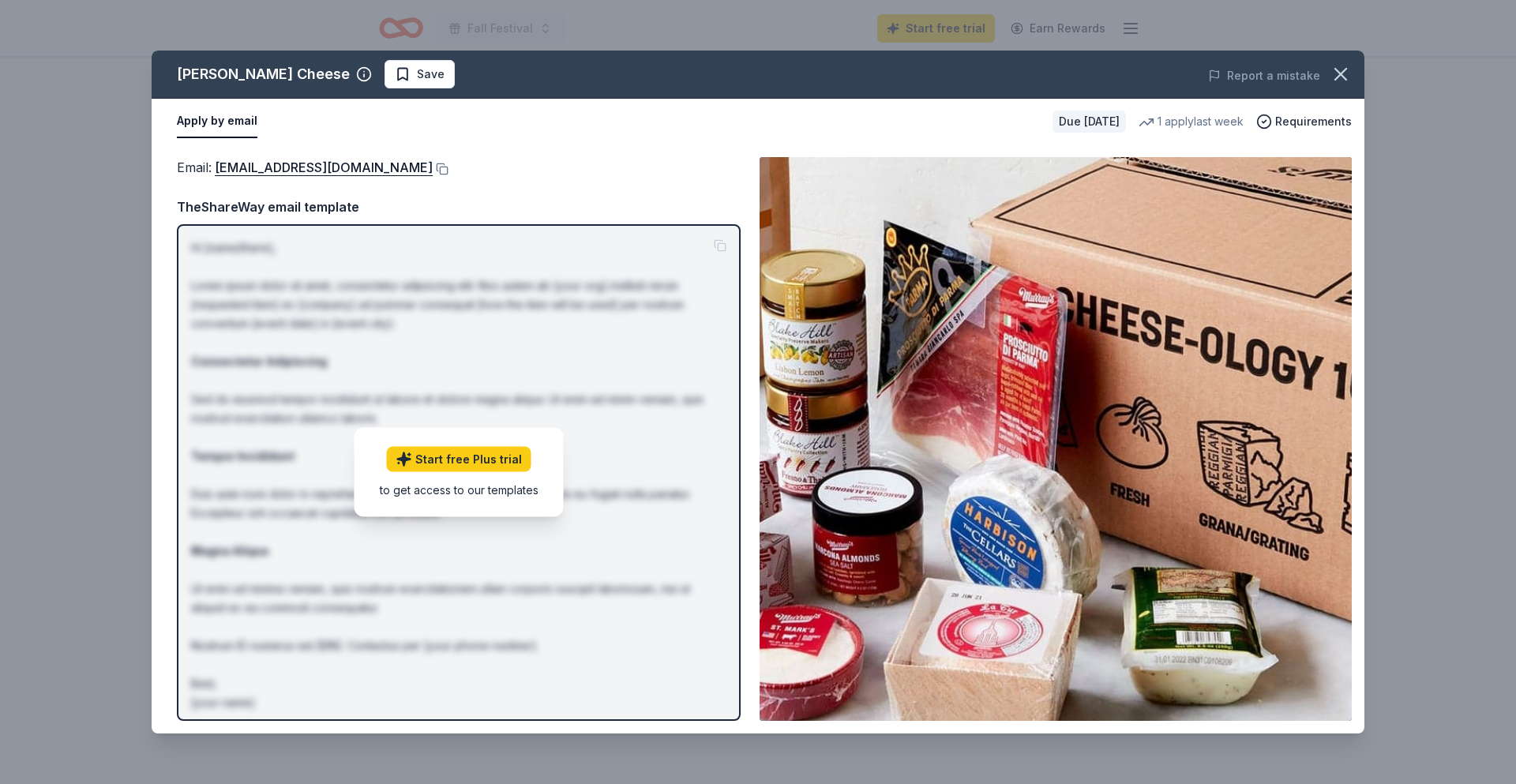
click at [586, 450] on p "Hi [name/there], Lorem ipsum dolor sit amet, consectetur adipiscing elit. Nos a…" at bounding box center [459, 475] width 535 height 474
click at [1356, 83] on span at bounding box center [1341, 75] width 35 height 35
click at [1349, 77] on icon "button" at bounding box center [1341, 75] width 23 height 23
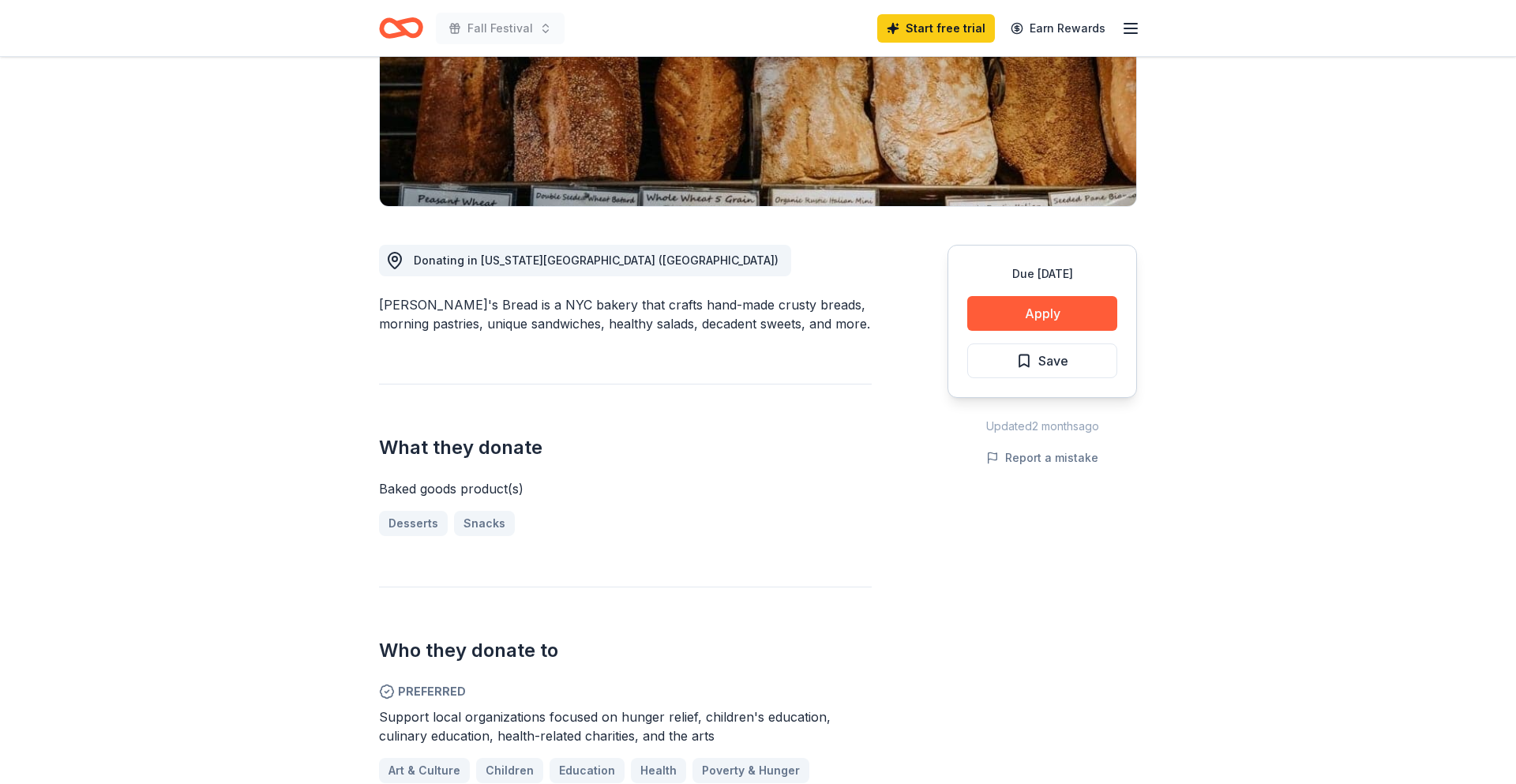
scroll to position [228, 0]
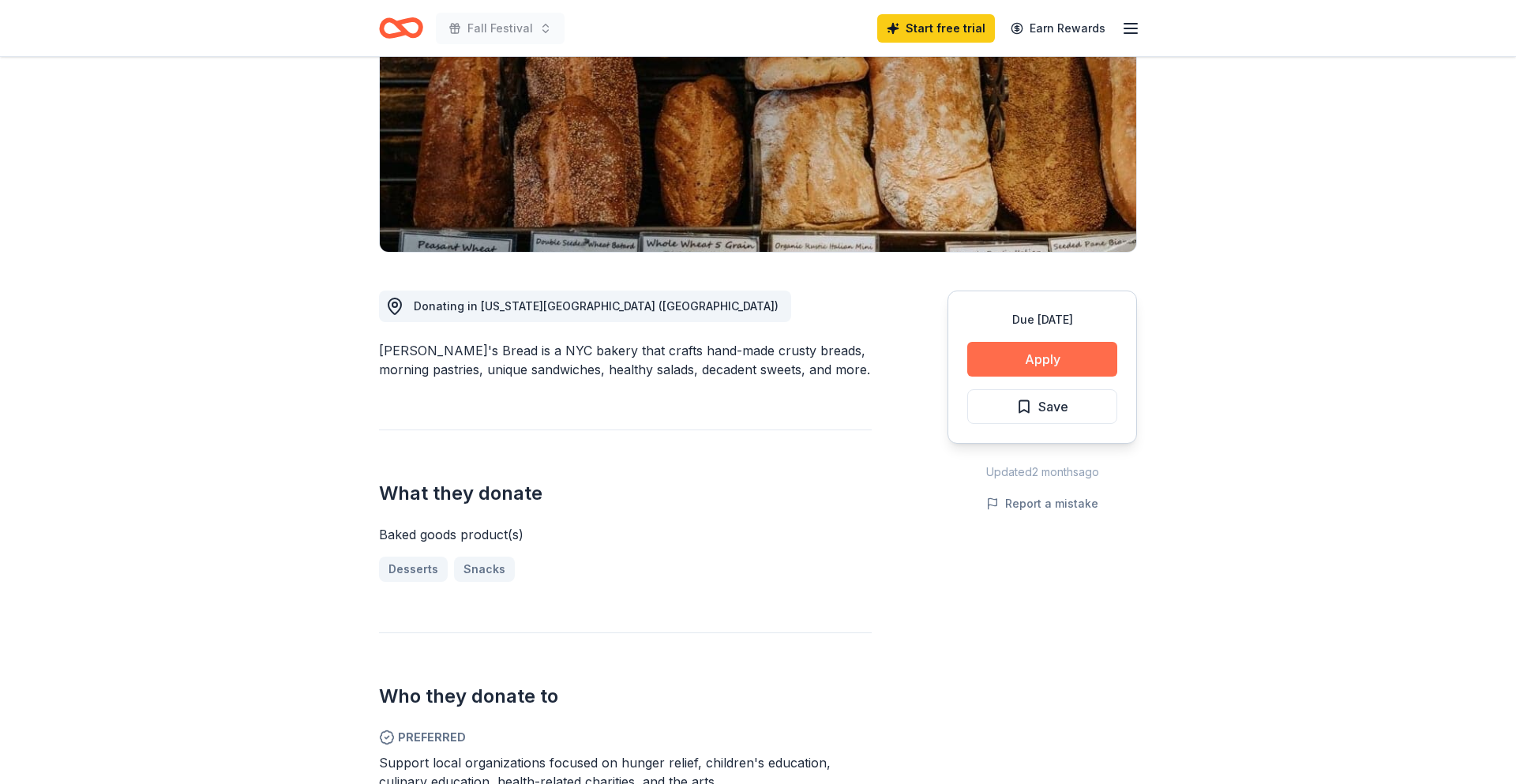
click at [1042, 362] on button "Apply" at bounding box center [1042, 360] width 150 height 35
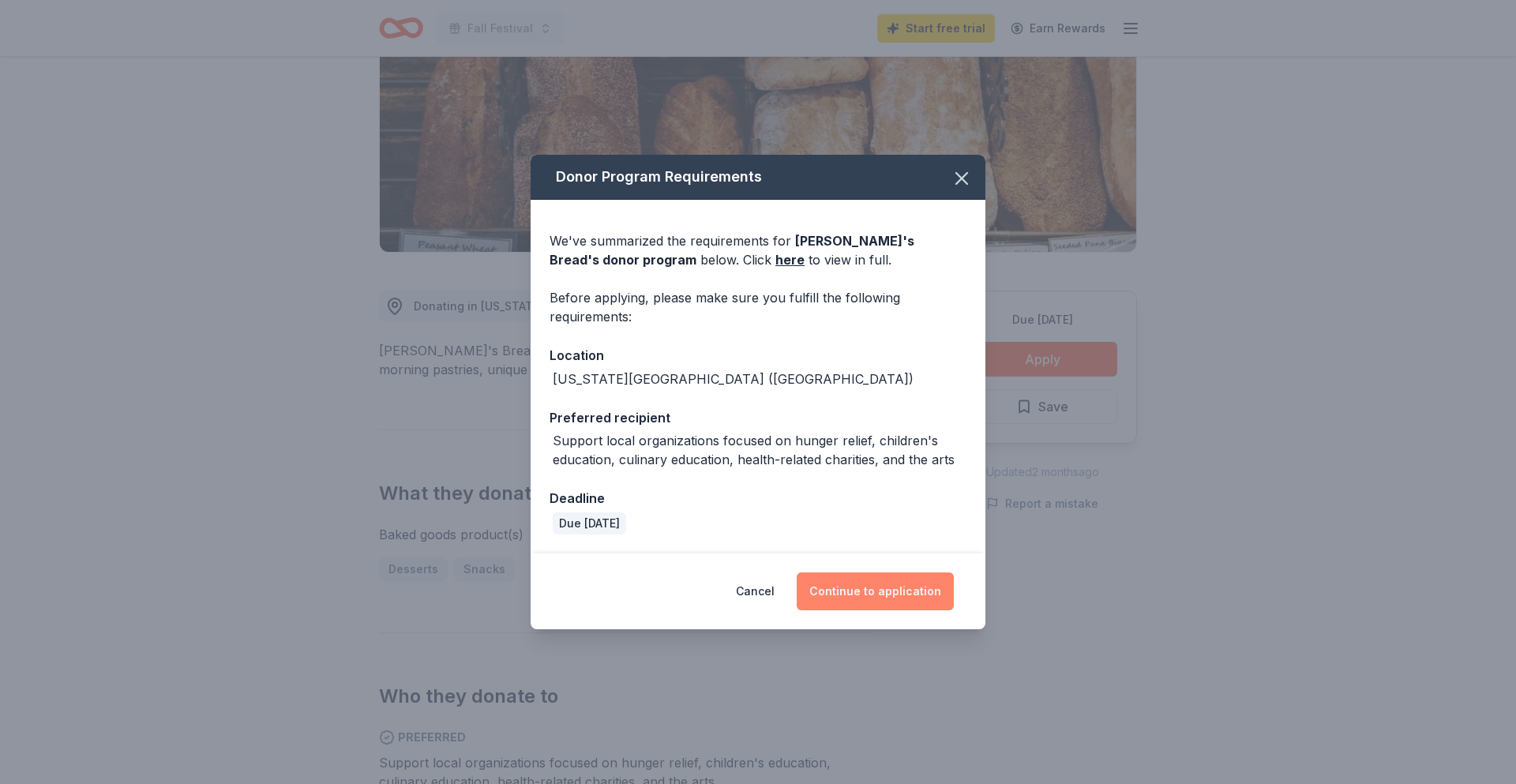
click at [868, 600] on button "Continue to application" at bounding box center [875, 592] width 157 height 38
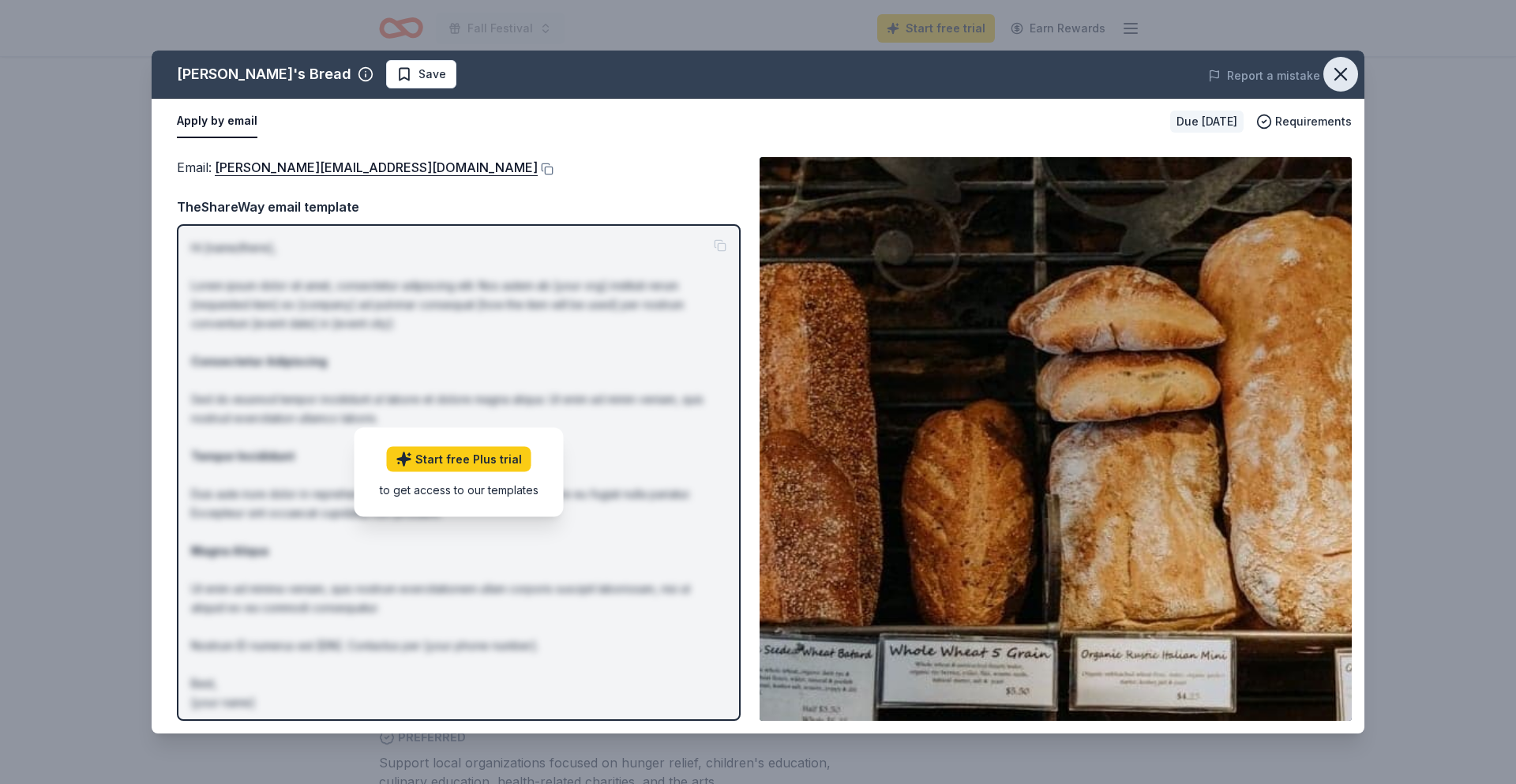
click at [1351, 80] on icon "button" at bounding box center [1341, 75] width 23 height 23
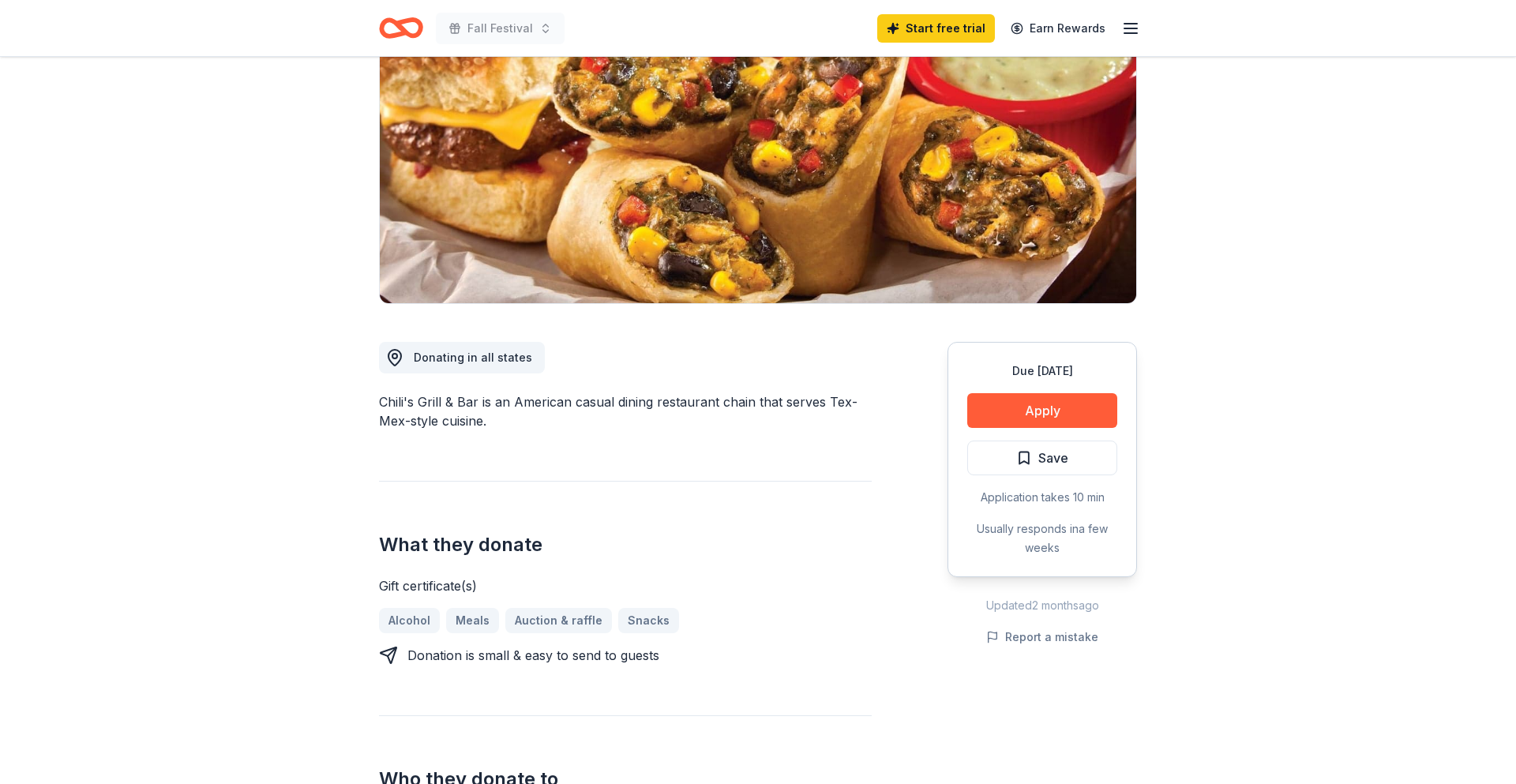
scroll to position [184, 0]
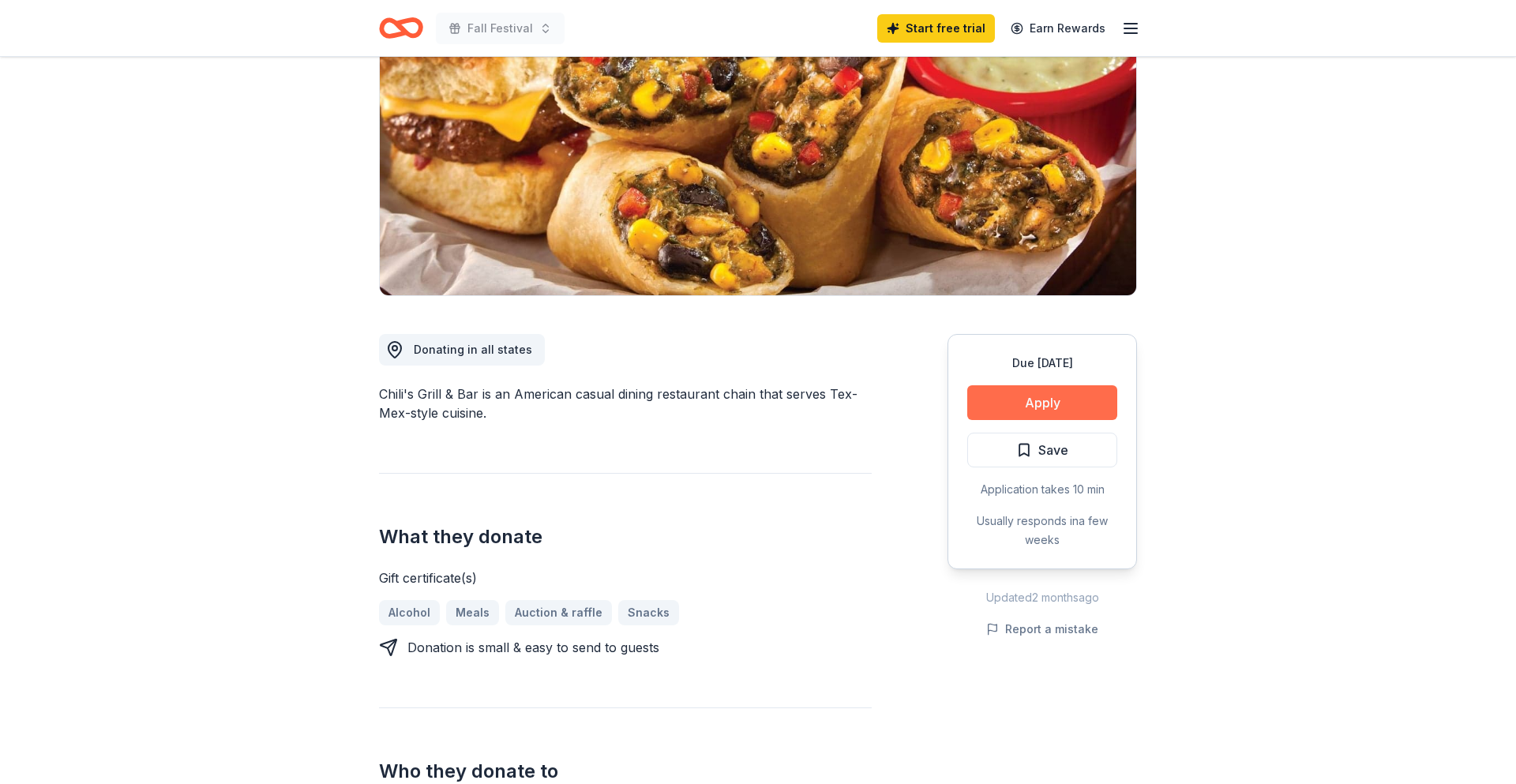
click at [1091, 402] on button "Apply" at bounding box center [1042, 403] width 150 height 35
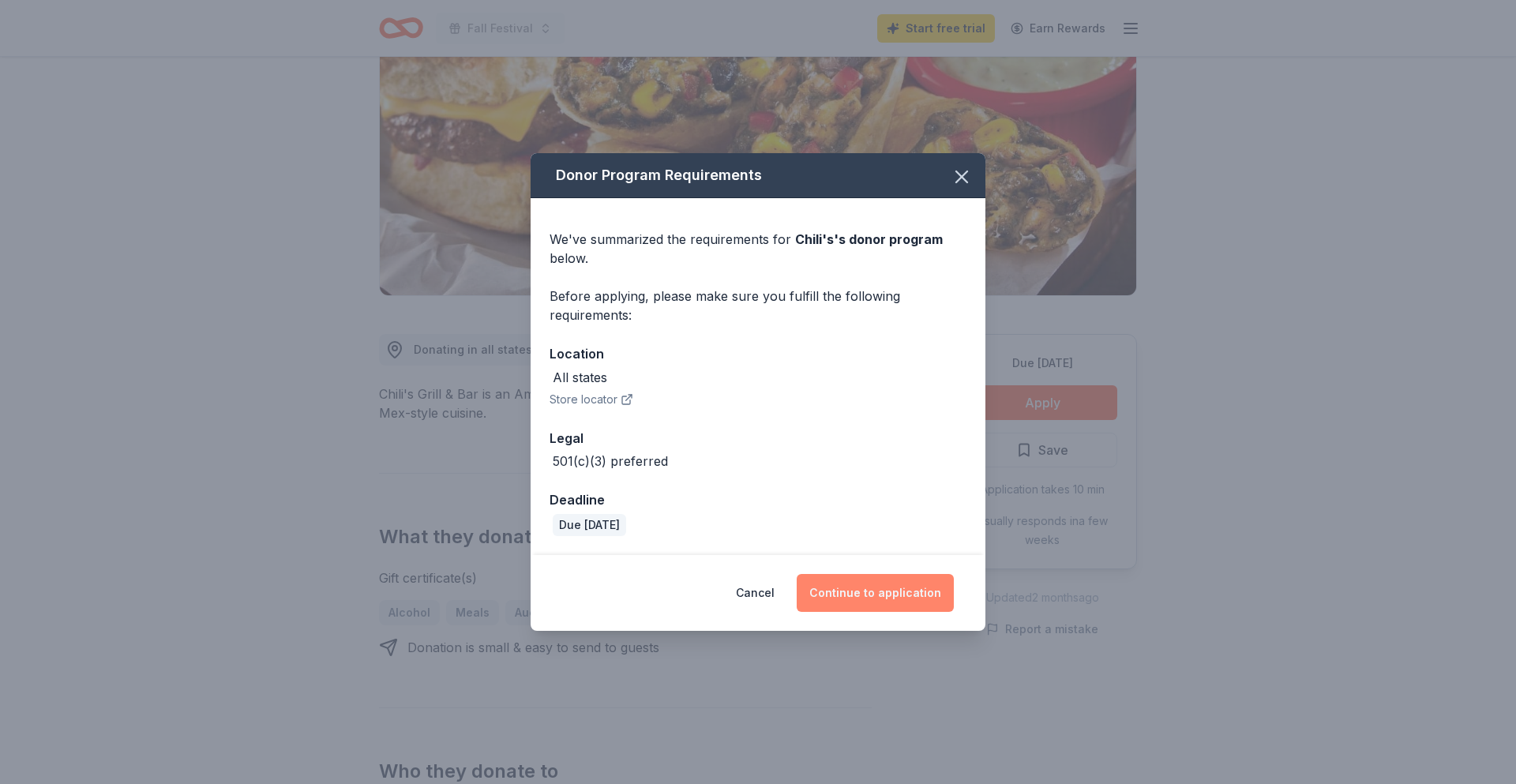
click at [865, 598] on button "Continue to application" at bounding box center [875, 593] width 157 height 38
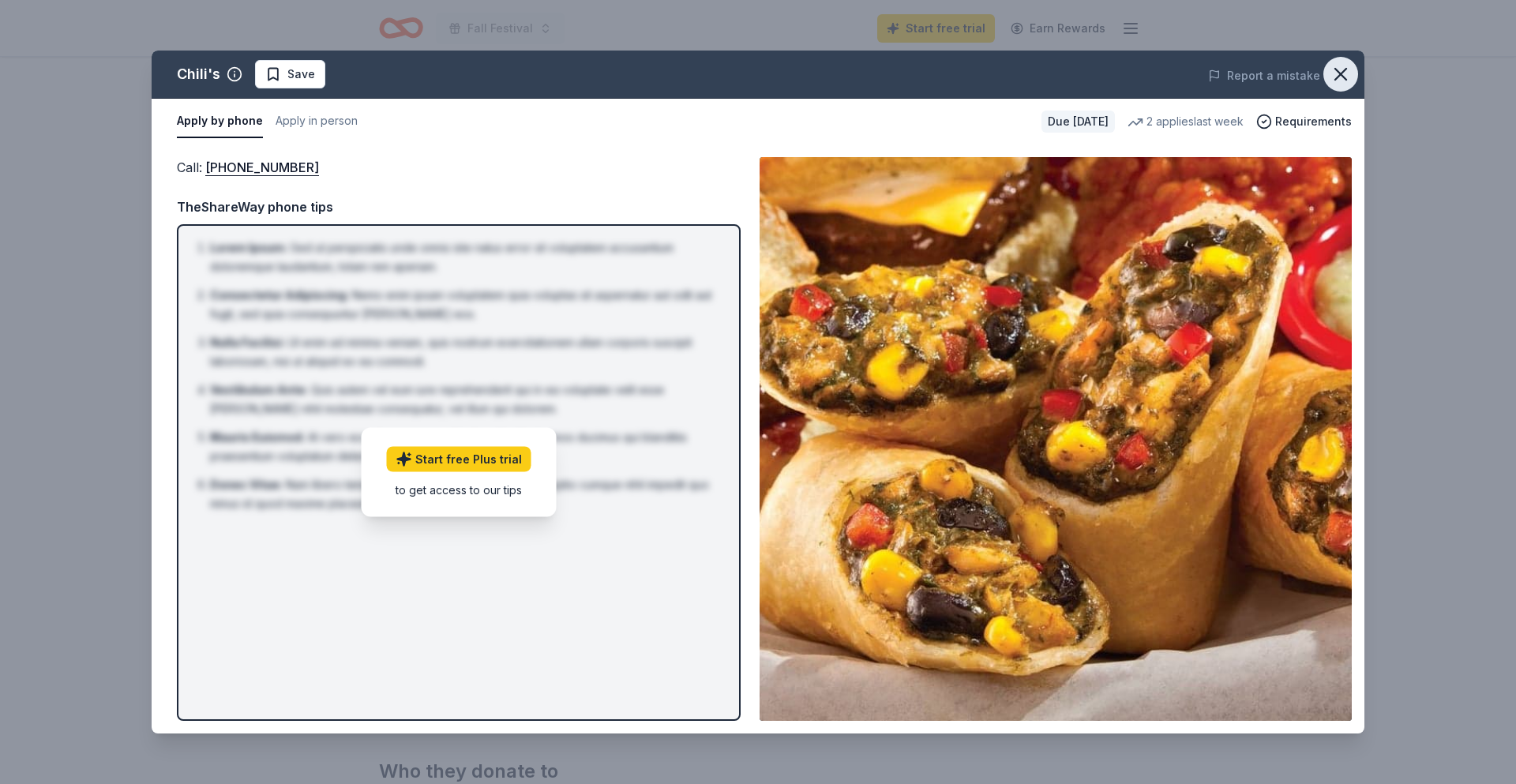
click at [1342, 75] on icon "button" at bounding box center [1341, 74] width 11 height 11
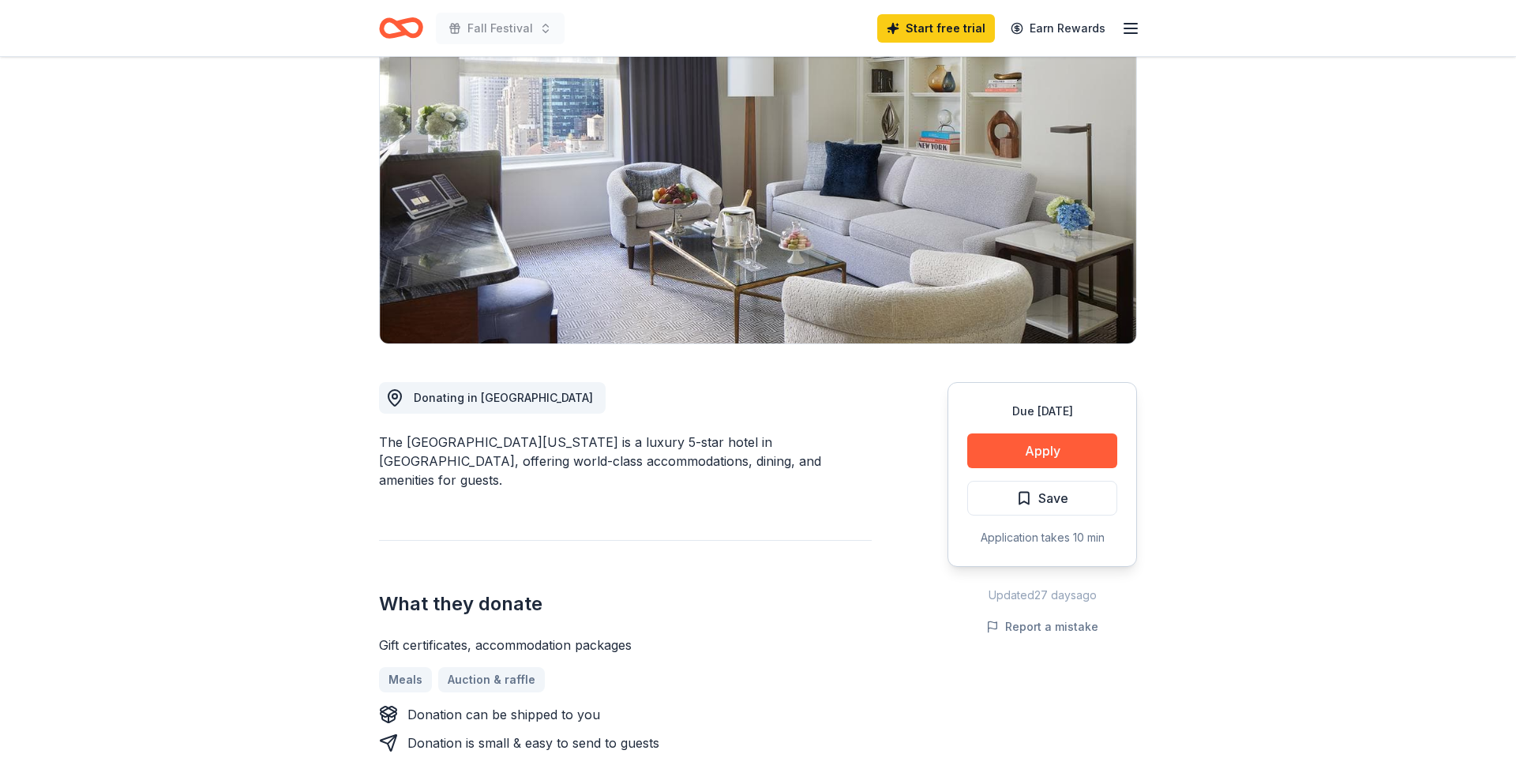
scroll to position [144, 0]
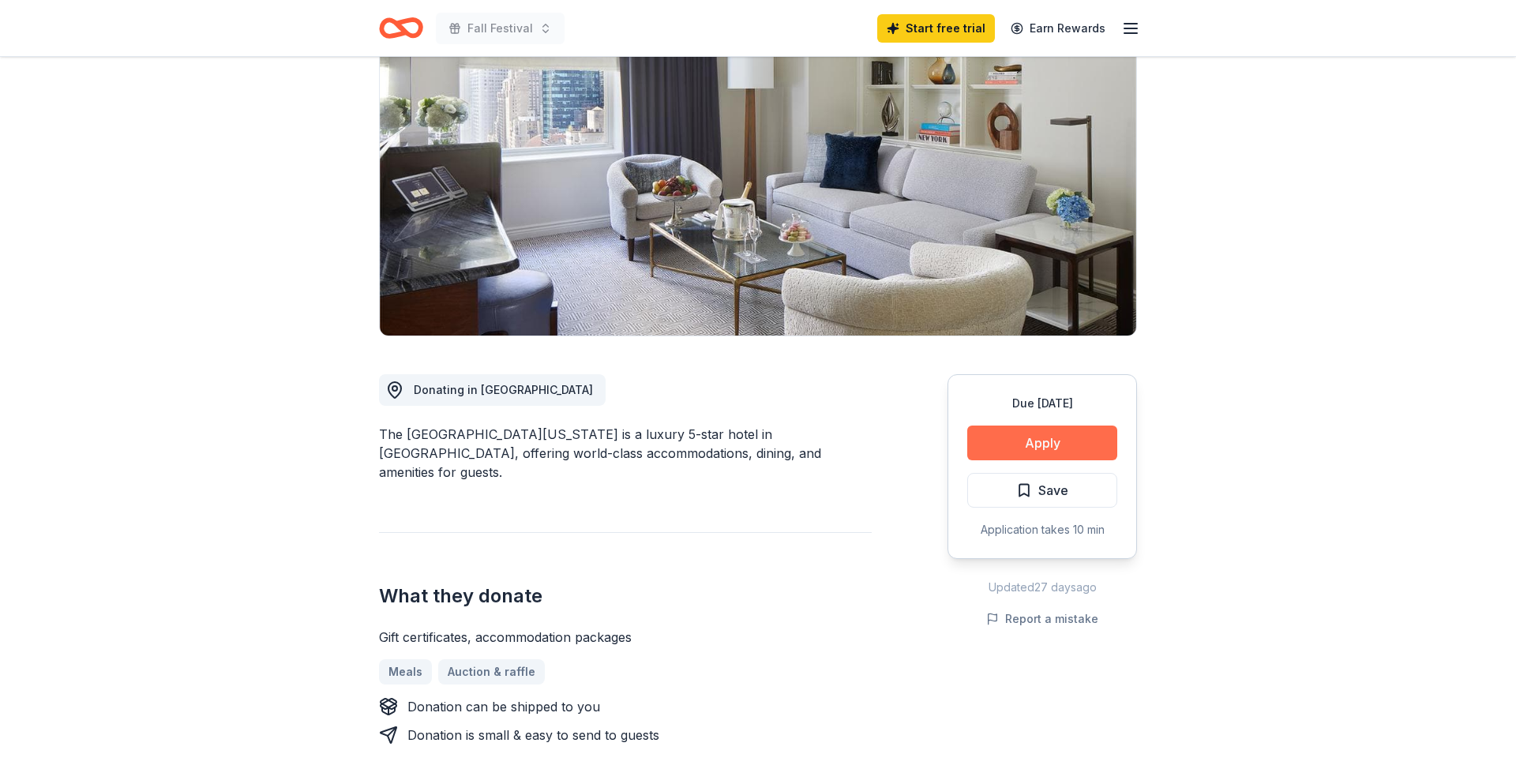
click at [1067, 452] on button "Apply" at bounding box center [1042, 443] width 150 height 35
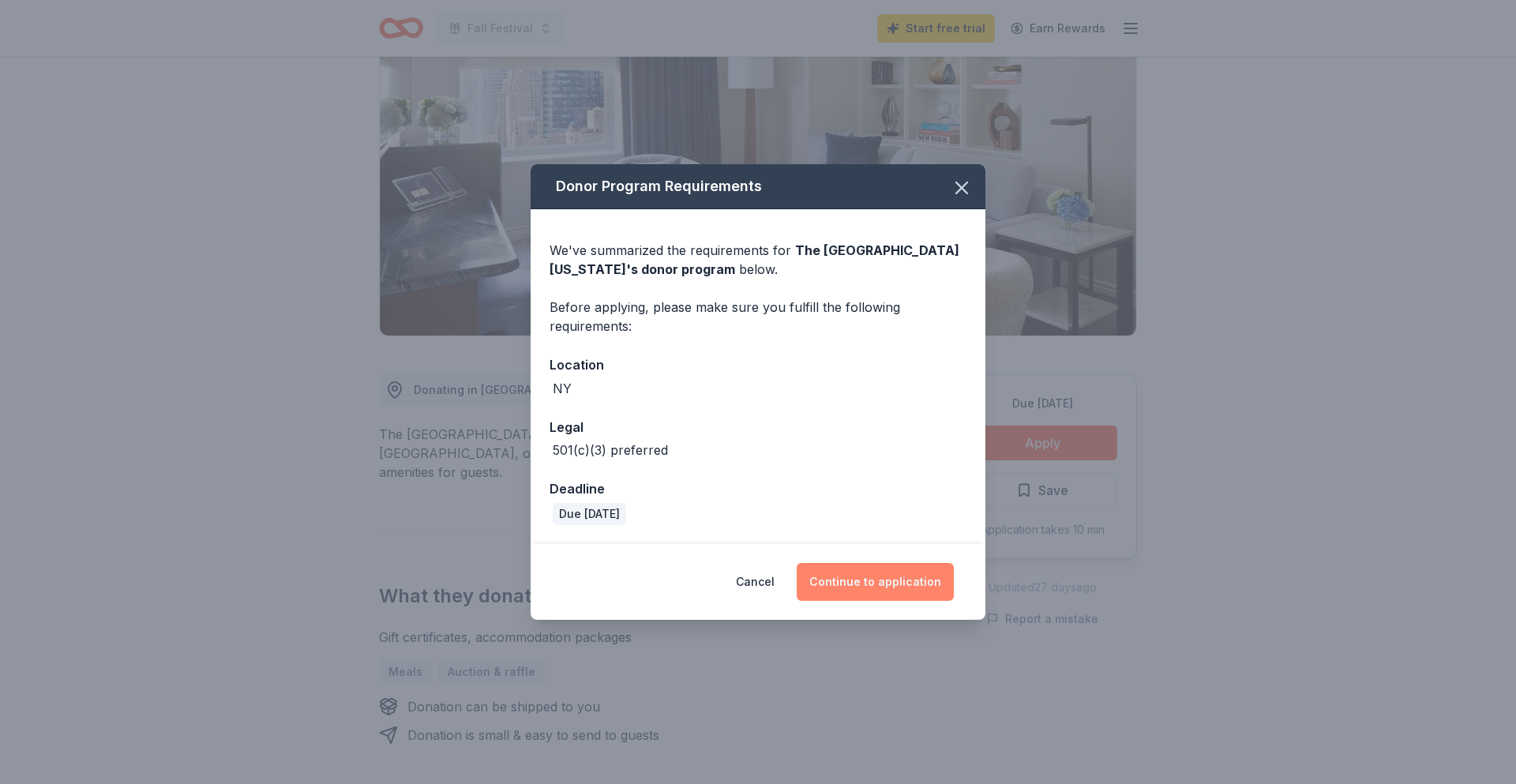
click at [868, 589] on button "Continue to application" at bounding box center [875, 582] width 157 height 38
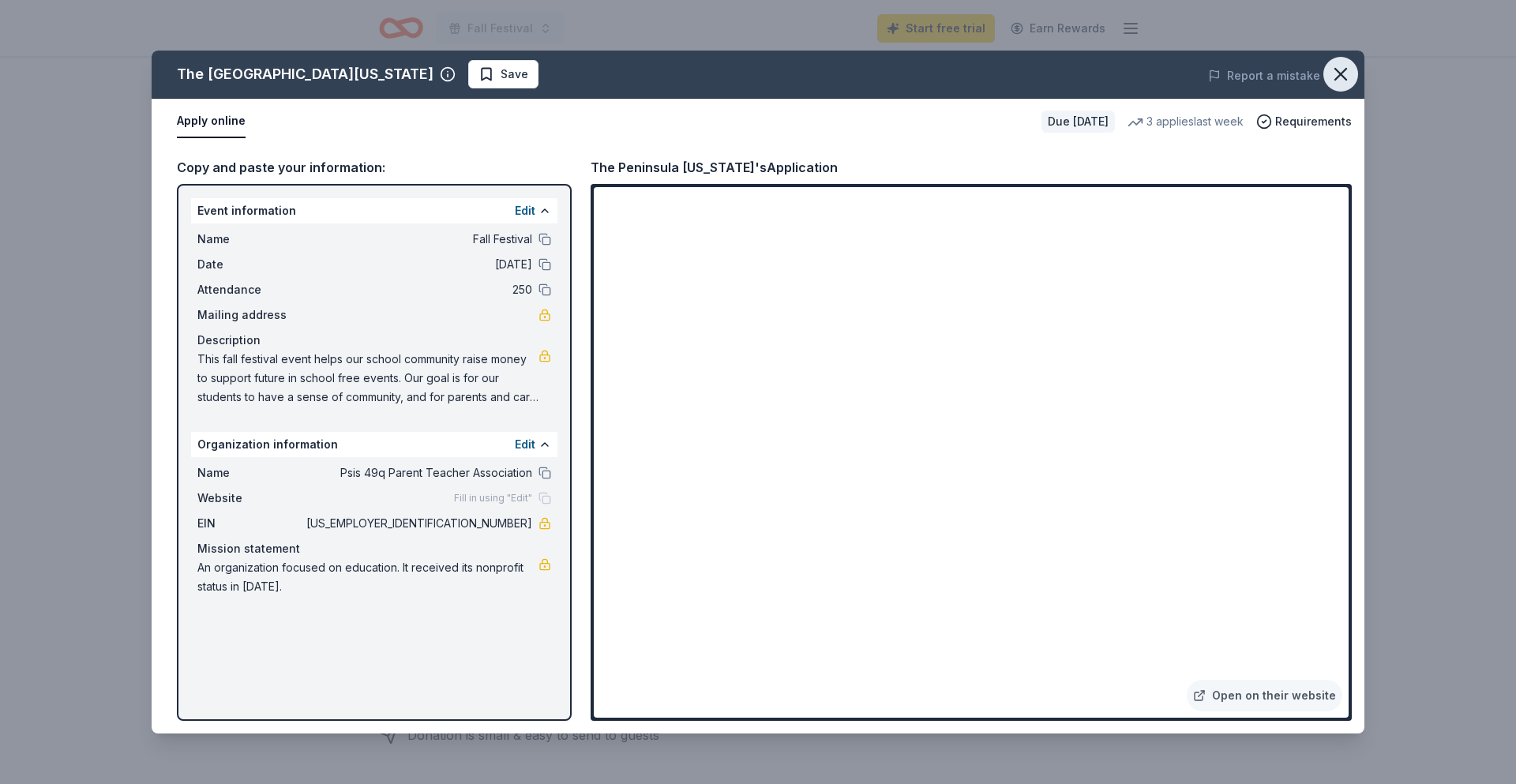
click at [1325, 73] on button "button" at bounding box center [1341, 75] width 35 height 35
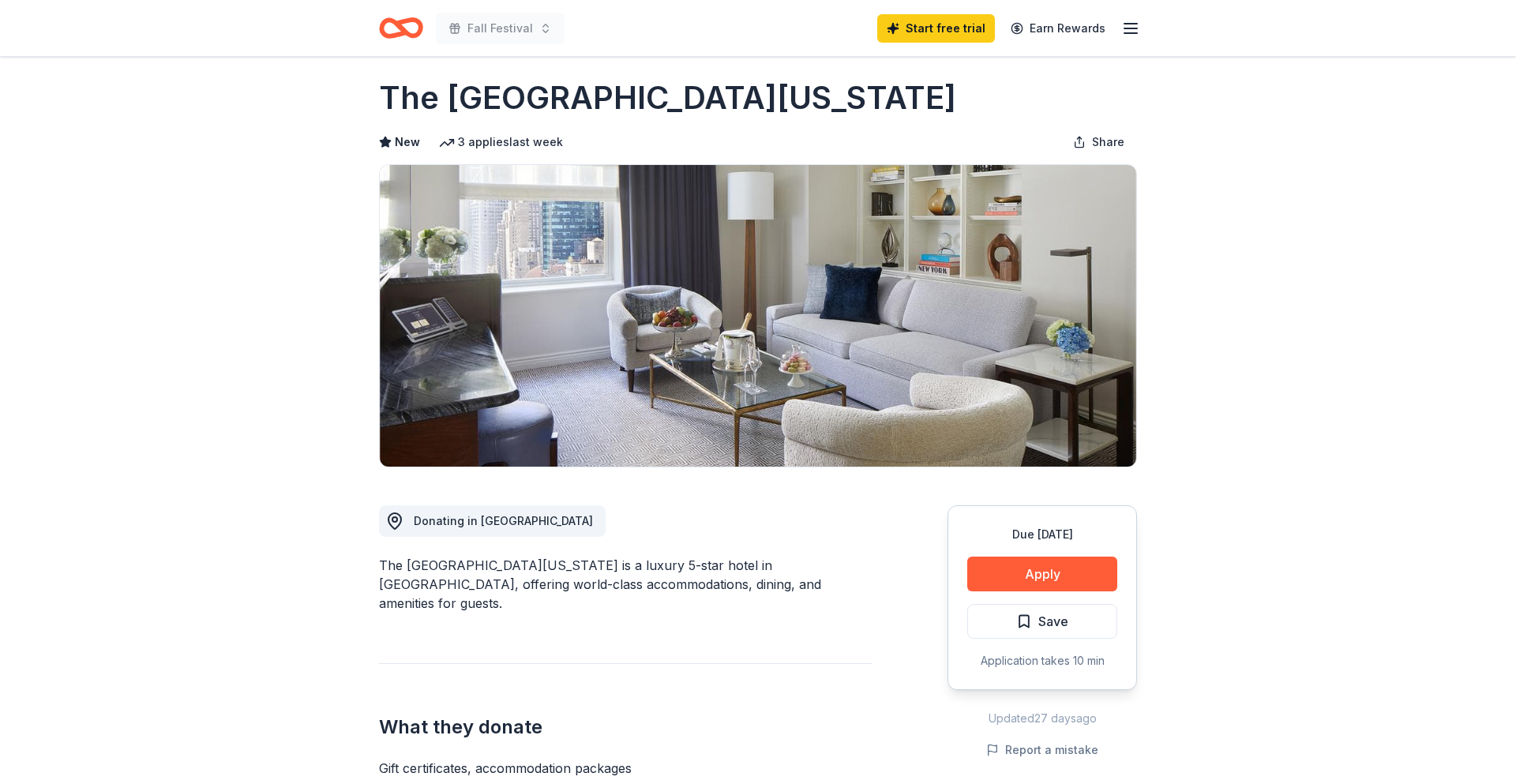
scroll to position [0, 0]
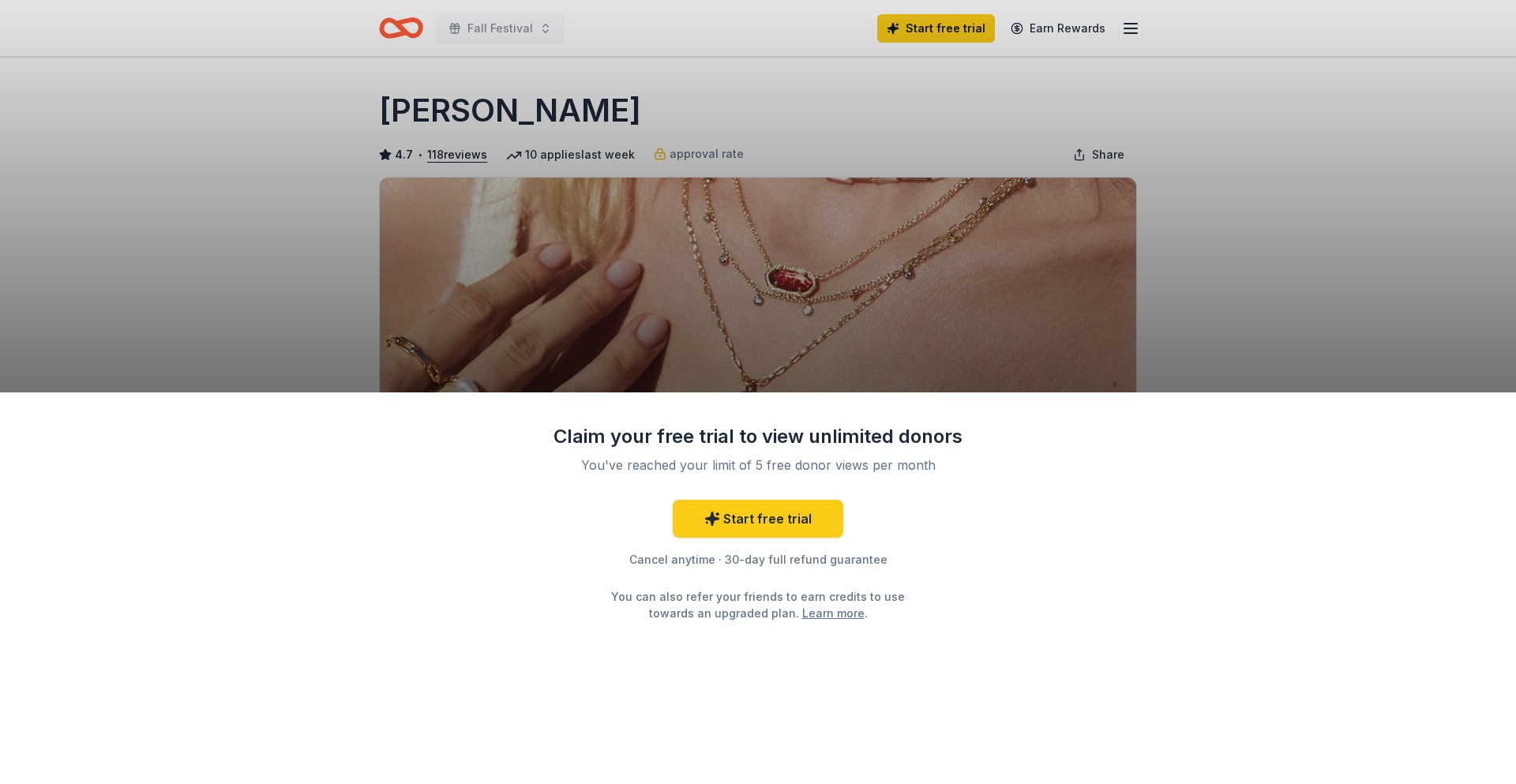
click at [1207, 272] on div "Claim your free trial to view unlimited donors You've reached your limit of 5 f…" at bounding box center [758, 392] width 1516 height 784
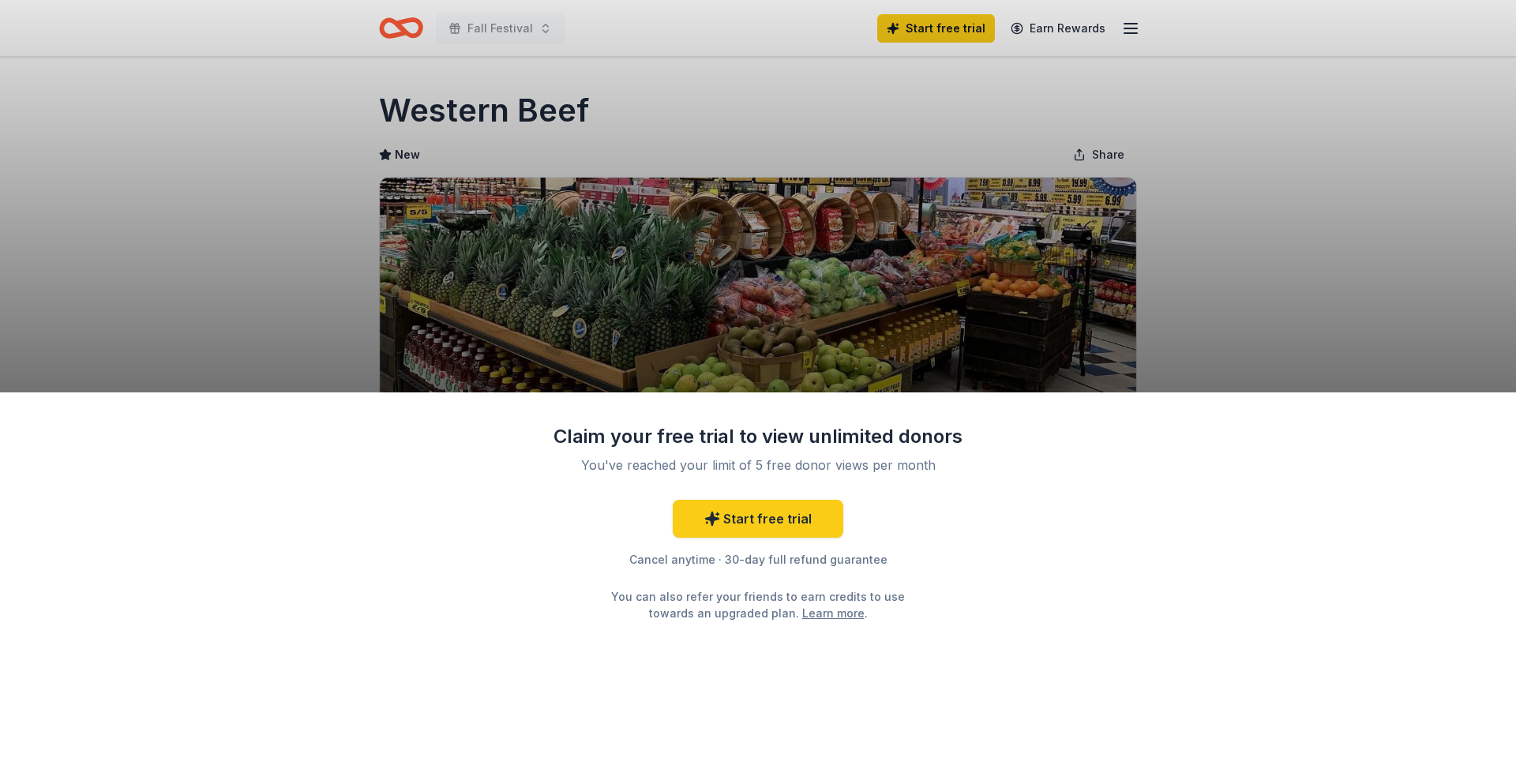
click at [1327, 243] on div "Claim your free trial to view unlimited donors You've reached your limit of 5 f…" at bounding box center [758, 392] width 1516 height 784
